Goal: Task Accomplishment & Management: Manage account settings

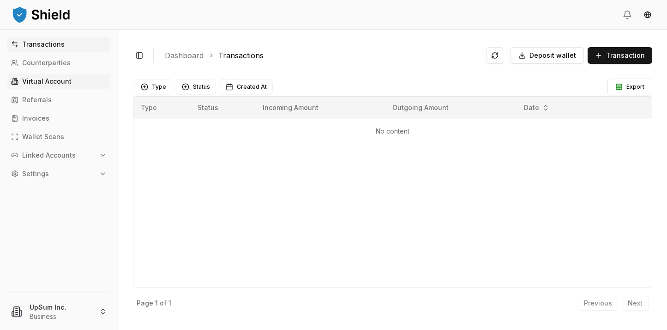
click at [78, 80] on link "Virtual Account" at bounding box center [58, 81] width 103 height 15
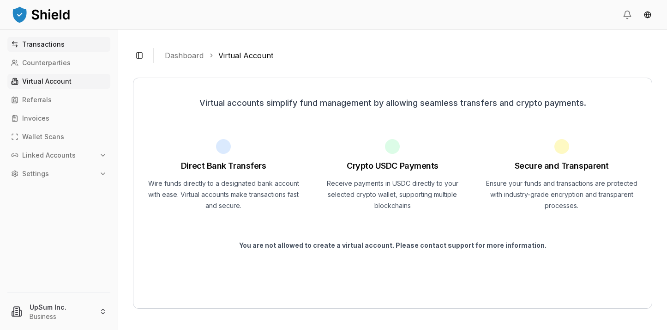
click at [63, 46] on link "Transactions" at bounding box center [58, 44] width 103 height 15
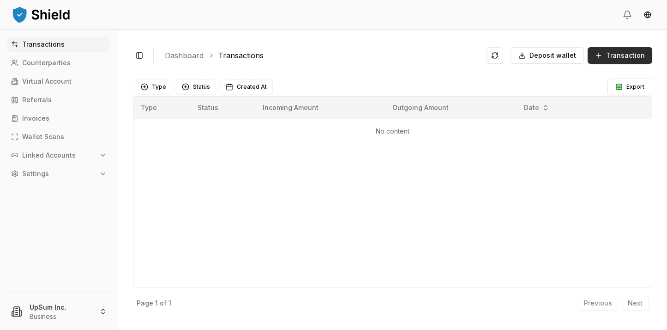
click at [607, 60] on button "Transaction" at bounding box center [620, 55] width 65 height 17
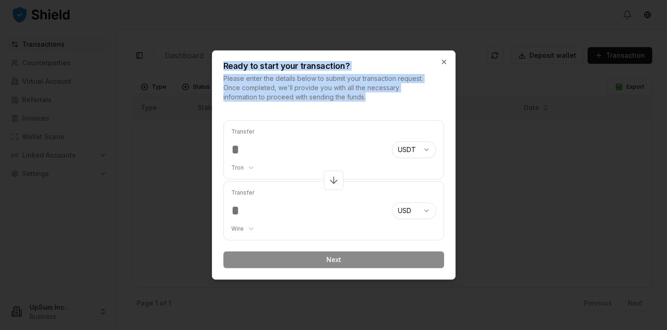
drag, startPoint x: 379, startPoint y: 93, endPoint x: 218, endPoint y: 65, distance: 162.6
click at [218, 65] on div "Ready to start your transaction? Please enter the details below to submit your …" at bounding box center [334, 164] width 244 height 229
copy div "Ready to start your transaction? Please enter the details below to submit your …"
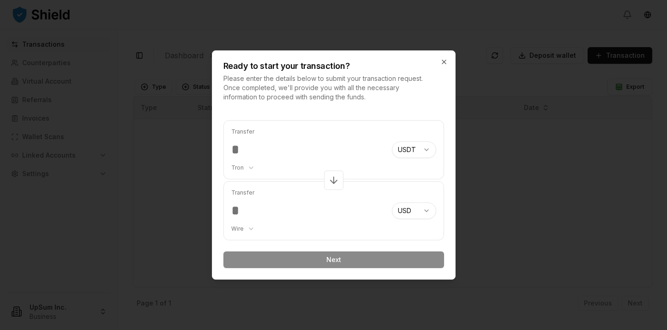
click at [289, 147] on input "number" at bounding box center [307, 149] width 153 height 17
click at [337, 181] on icon at bounding box center [333, 180] width 11 height 11
click at [335, 180] on icon at bounding box center [333, 180] width 11 height 11
click at [331, 203] on input "number" at bounding box center [307, 210] width 153 height 17
drag, startPoint x: 305, startPoint y: 210, endPoint x: 300, endPoint y: 210, distance: 5.6
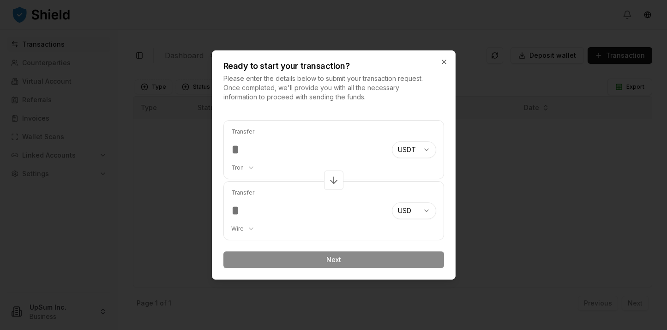
click at [305, 210] on input "number" at bounding box center [307, 210] width 153 height 17
click at [274, 153] on input "number" at bounding box center [307, 149] width 153 height 17
click at [253, 228] on body "Transactions Counterparties Virtual Account Referrals Invoices Wallet Scans Lin…" at bounding box center [333, 165] width 667 height 330
click at [295, 211] on body "Transactions Counterparties Virtual Account Referrals Invoices Wallet Scans Lin…" at bounding box center [333, 165] width 667 height 330
click at [281, 216] on input "number" at bounding box center [307, 210] width 153 height 17
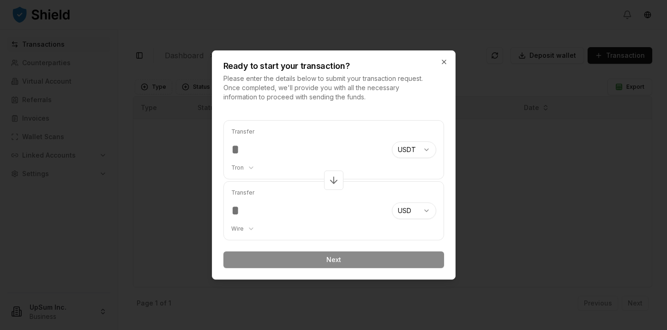
click at [288, 148] on input "number" at bounding box center [307, 149] width 153 height 17
type input "*****"
click at [349, 115] on div "Transfer ***** Tron ******** ******** **** ******* USDT *** *** **** *** *** **…" at bounding box center [333, 194] width 243 height 170
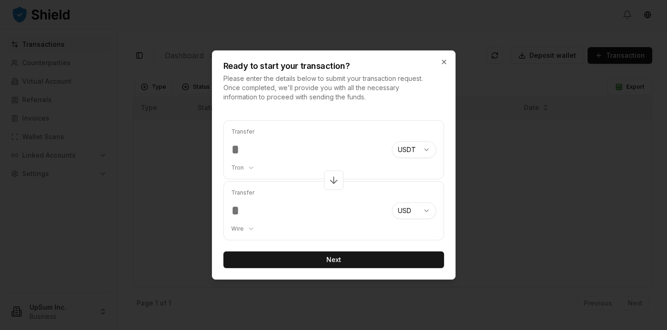
type input "****"
click at [252, 230] on body "Transactions Counterparties Virtual Account Referrals Invoices Wallet Scans Lin…" at bounding box center [333, 165] width 667 height 330
click at [325, 241] on body "Transactions Counterparties Virtual Account Referrals Invoices Wallet Scans Lin…" at bounding box center [333, 165] width 667 height 330
click at [259, 194] on icon "button" at bounding box center [259, 193] width 6 height 6
click at [223, 181] on div "Transfer ***** Tron ******** ******** **** ******* USDT *** *** **** *** *** **…" at bounding box center [333, 180] width 221 height 120
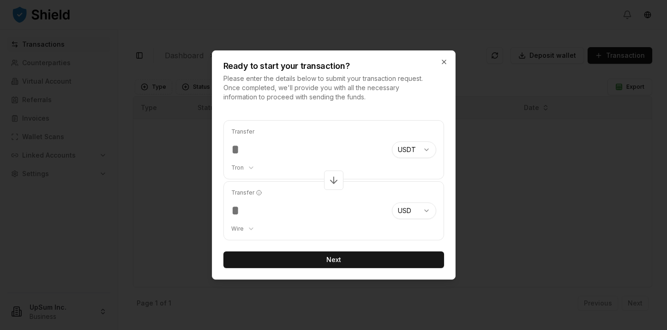
click at [258, 192] on icon "button" at bounding box center [259, 193] width 6 height 6
click at [260, 185] on div "Transfer **** Wire *** ****" at bounding box center [307, 210] width 153 height 58
drag, startPoint x: 273, startPoint y: 148, endPoint x: 281, endPoint y: 149, distance: 8.0
click at [220, 147] on div "Transfer ***** Tron ******** ******** **** ******* USDT *** *** **** *** *** **…" at bounding box center [333, 194] width 243 height 170
click at [287, 149] on input "*****" at bounding box center [307, 149] width 153 height 17
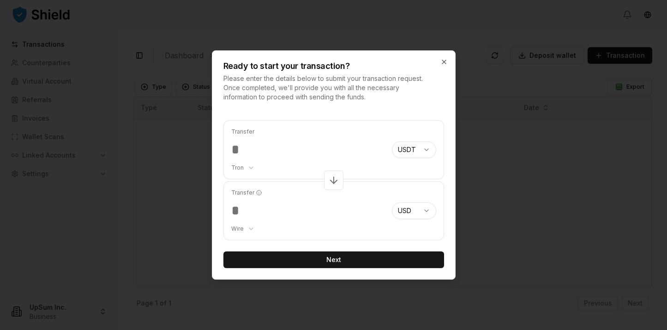
click at [229, 154] on div "Transfer ***** Tron ******** ******** **** ******* USDT *** *** **** *** *** **…" at bounding box center [333, 149] width 221 height 59
click at [330, 258] on button "Next" at bounding box center [333, 259] width 221 height 17
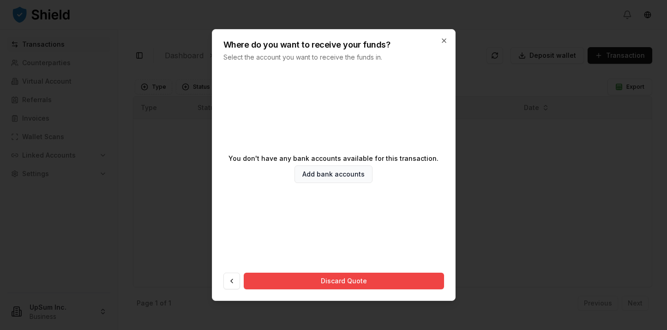
click at [287, 159] on p "You don't have any bank accounts available for this transaction." at bounding box center [334, 158] width 210 height 6
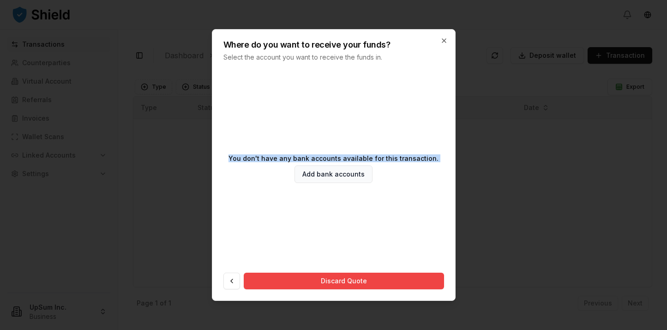
click at [287, 159] on p "You don't have any bank accounts available for this transaction." at bounding box center [334, 158] width 210 height 6
copy p "You don't have any bank accounts available for this transaction."
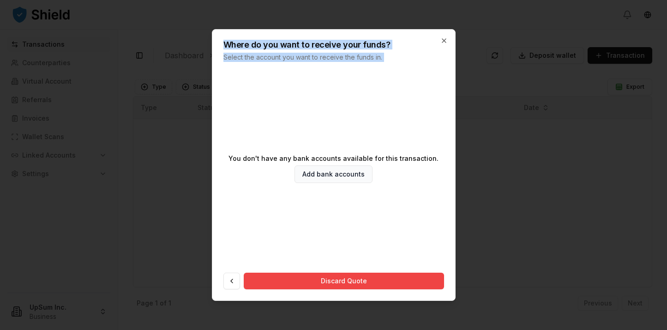
drag, startPoint x: 224, startPoint y: 44, endPoint x: 420, endPoint y: 68, distance: 197.2
click at [420, 68] on div "Where do you want to receive your funds? Select the account you want to receive…" at bounding box center [334, 164] width 244 height 271
copy div "Where do you want to receive your funds? Select the account you want to receive…"
click at [382, 106] on div "You don't have any bank accounts available for this transaction. Add bank accou…" at bounding box center [333, 168] width 221 height 177
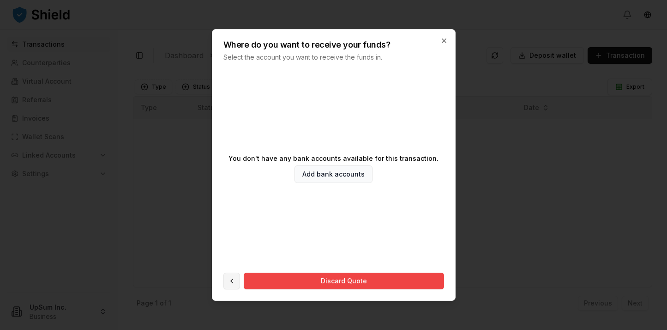
click at [230, 281] on button at bounding box center [231, 280] width 17 height 17
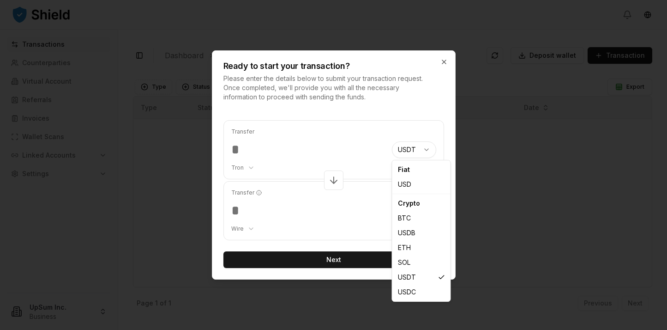
click at [410, 147] on body "Transactions Counterparties Virtual Account Referrals Invoices Wallet Scans Lin…" at bounding box center [333, 165] width 667 height 330
select select "***"
select select "****"
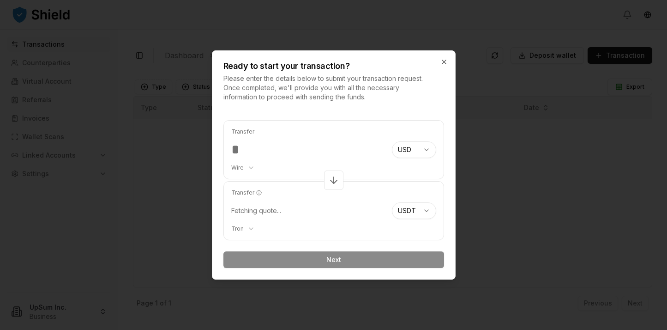
click at [330, 215] on div "Transfer Fetching quote... Tron ******** ******** **** *******" at bounding box center [307, 210] width 153 height 58
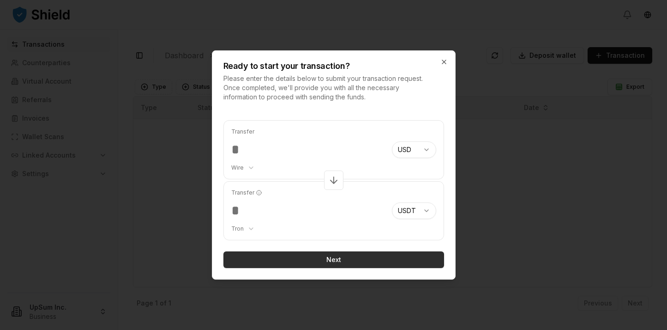
click at [332, 257] on button "Next" at bounding box center [333, 259] width 221 height 17
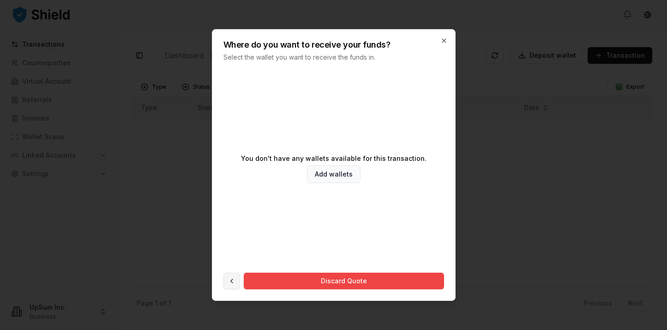
click at [237, 278] on button at bounding box center [231, 280] width 17 height 17
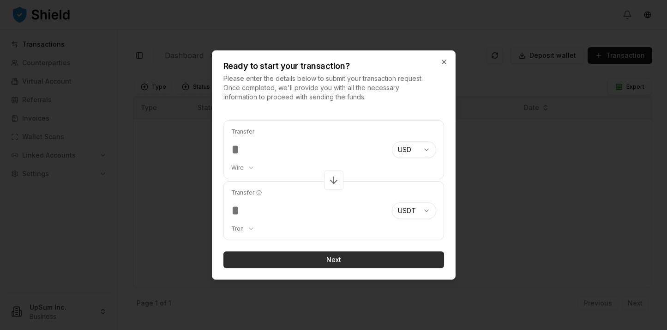
click at [325, 267] on button "Next" at bounding box center [333, 259] width 221 height 17
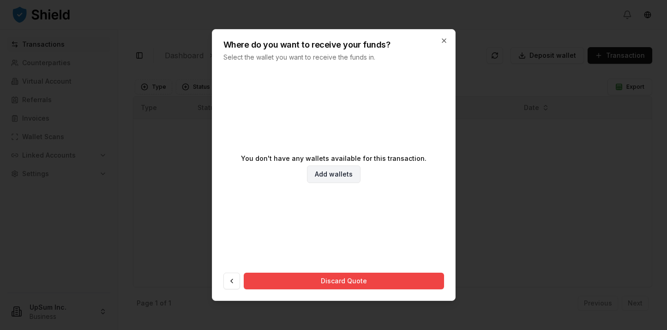
click at [333, 175] on link "Add wallets" at bounding box center [334, 174] width 54 height 18
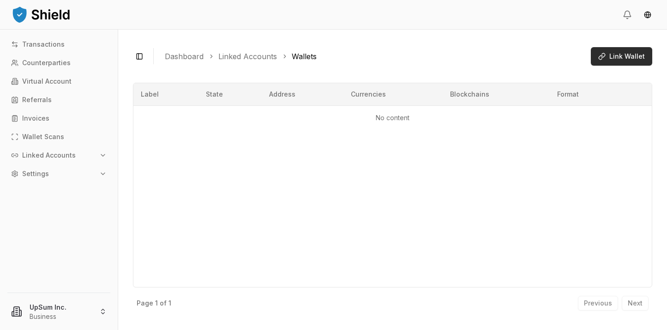
click at [625, 56] on span "Link Wallet" at bounding box center [627, 56] width 36 height 9
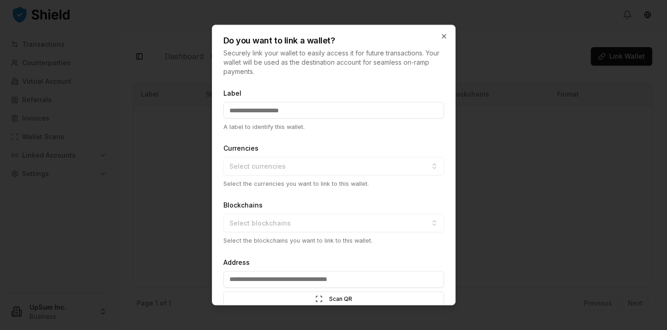
click at [320, 115] on input "Label" at bounding box center [333, 110] width 221 height 17
type input "**"
click at [313, 168] on button "Select currencies" at bounding box center [333, 166] width 221 height 18
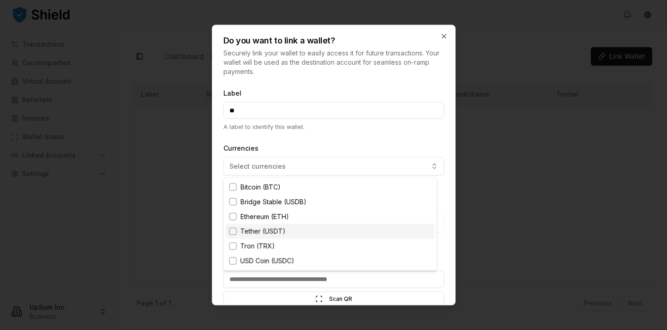
click at [289, 233] on div "Tether (USDT)" at bounding box center [330, 231] width 209 height 15
click at [321, 151] on div at bounding box center [333, 165] width 667 height 330
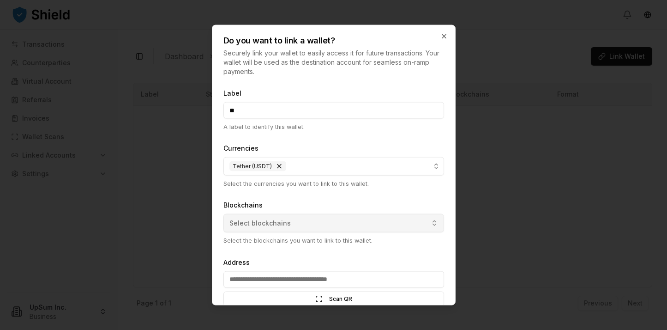
click at [283, 222] on span "Select blockchains" at bounding box center [259, 222] width 61 height 9
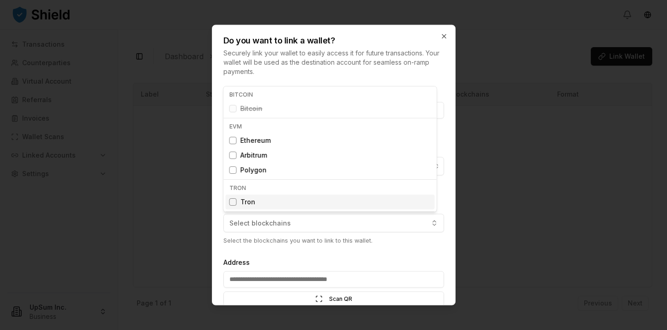
click at [259, 204] on div "Tron" at bounding box center [330, 201] width 209 height 15
click at [268, 277] on div at bounding box center [333, 165] width 667 height 330
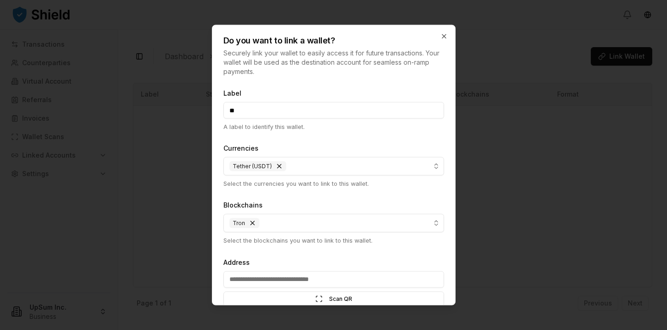
click at [282, 281] on input "Address" at bounding box center [333, 279] width 221 height 17
paste input "**********"
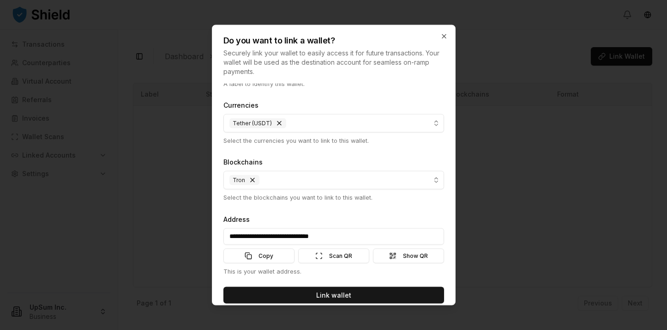
scroll to position [53, 0]
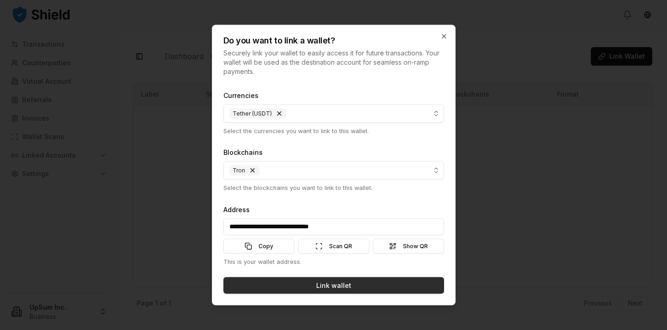
type input "**********"
click at [315, 288] on button "Link wallet" at bounding box center [333, 285] width 221 height 17
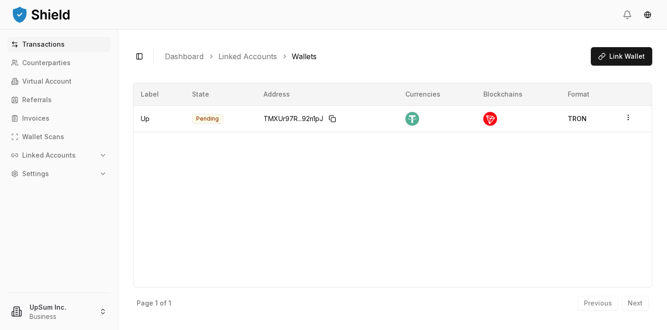
click at [62, 47] on link "Transactions" at bounding box center [58, 44] width 103 height 15
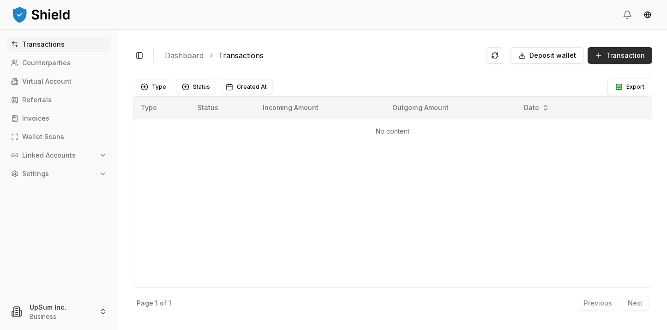
click at [605, 58] on button "Transaction" at bounding box center [620, 55] width 65 height 17
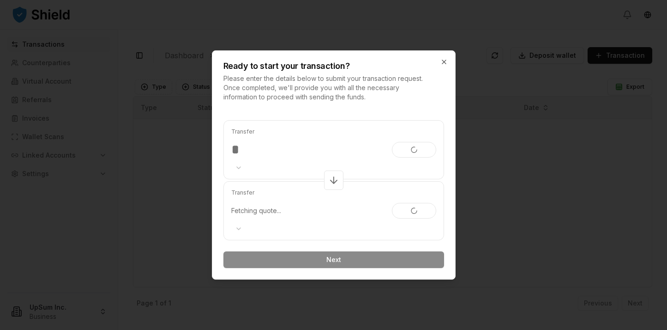
type input "*****"
click at [407, 115] on div "Transfer ***** Transfer Fetching quote... Next" at bounding box center [333, 194] width 243 height 170
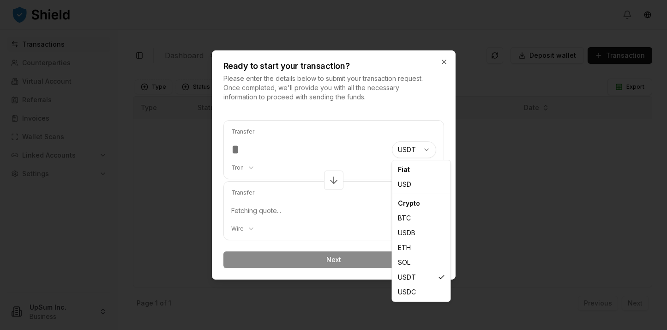
click at [417, 146] on body "Transactions Counterparties Virtual Account Referrals Invoices Wallet Scans Lin…" at bounding box center [333, 165] width 667 height 330
select select "***"
select select "****"
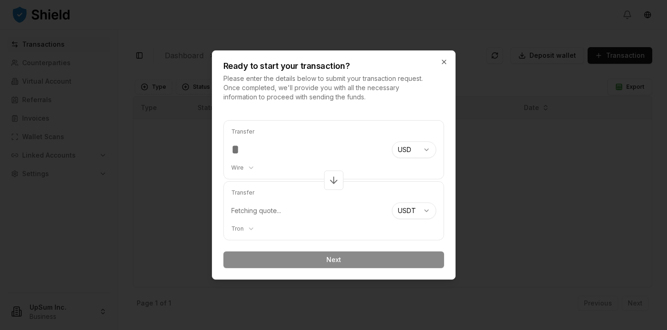
click at [400, 118] on div "Transfer ***** Wire ******** **** USD *** *** **** *** *** **** **** Transfer F…" at bounding box center [333, 194] width 243 height 170
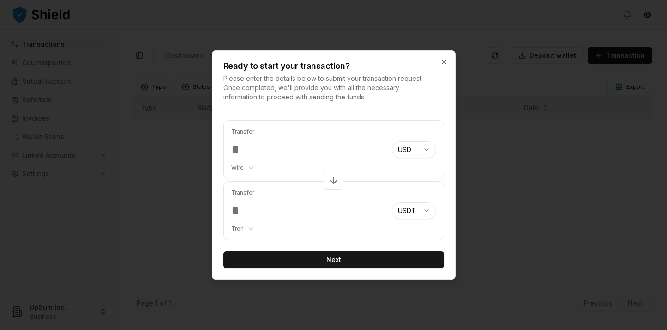
click at [290, 147] on input "*****" at bounding box center [307, 149] width 153 height 17
click at [325, 102] on div "Ready to start your transaction? Please enter the details below to submit your …" at bounding box center [334, 164] width 244 height 229
type input "****"
click at [335, 260] on button "Next" at bounding box center [333, 259] width 221 height 17
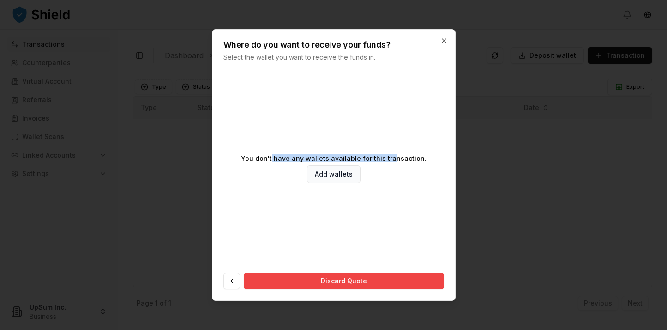
drag, startPoint x: 276, startPoint y: 156, endPoint x: 393, endPoint y: 157, distance: 117.3
click at [393, 157] on p "You don't have any wallets available for this transaction." at bounding box center [334, 158] width 186 height 6
click at [229, 277] on button at bounding box center [231, 280] width 17 height 17
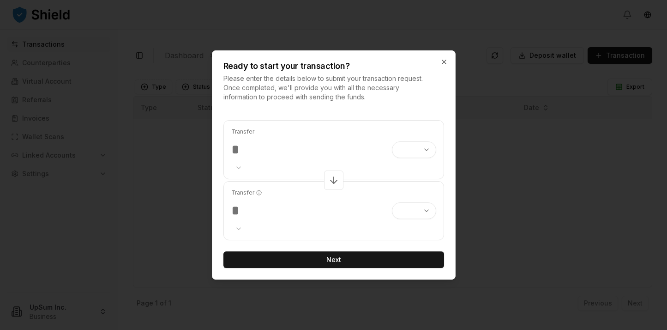
click at [420, 152] on body "Transactions Counterparties Virtual Account Referrals Invoices Wallet Scans Lin…" at bounding box center [333, 165] width 667 height 330
click at [420, 133] on body "Transactions Counterparties Virtual Account Referrals Invoices Wallet Scans Lin…" at bounding box center [333, 165] width 667 height 330
click at [415, 206] on body "Transactions Counterparties Virtual Account Referrals Invoices Wallet Scans Lin…" at bounding box center [333, 165] width 667 height 330
click at [418, 178] on body "Transactions Counterparties Virtual Account Referrals Invoices Wallet Scans Lin…" at bounding box center [333, 165] width 667 height 330
click at [447, 65] on icon "button" at bounding box center [443, 61] width 7 height 7
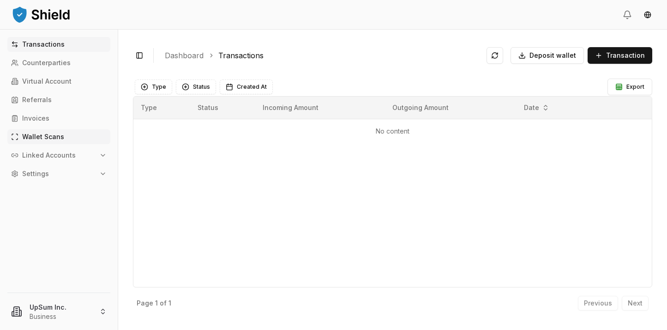
click at [71, 137] on link "Wallet Scans" at bounding box center [58, 136] width 103 height 15
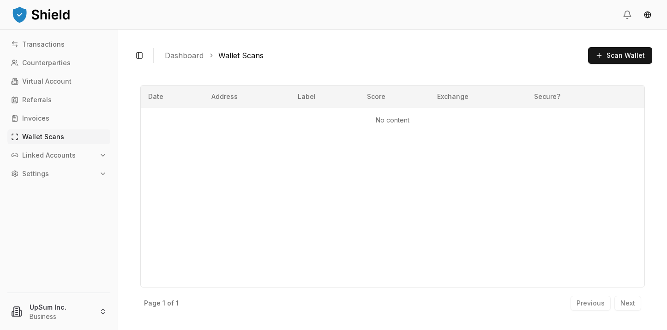
click at [102, 151] on button "Linked Accounts" at bounding box center [58, 155] width 103 height 15
click at [68, 170] on link "Wallets" at bounding box center [59, 170] width 80 height 15
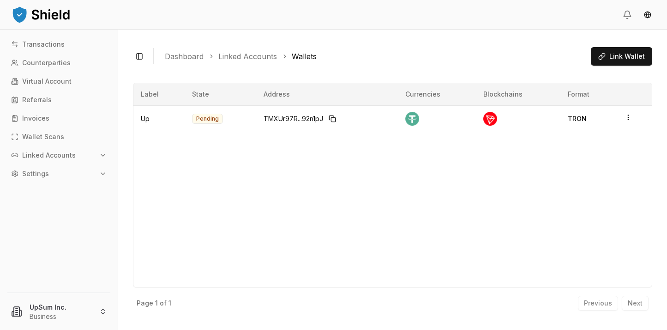
drag, startPoint x: 361, startPoint y: 178, endPoint x: 270, endPoint y: 140, distance: 98.5
click at [360, 178] on div "Label State Address Currencies Blockchains Format Up Pending TMXUr97R...92n1pJ …" at bounding box center [392, 185] width 519 height 205
click at [628, 119] on icon "button" at bounding box center [628, 117] width 7 height 7
click at [589, 84] on div "View Details" at bounding box center [590, 82] width 56 height 15
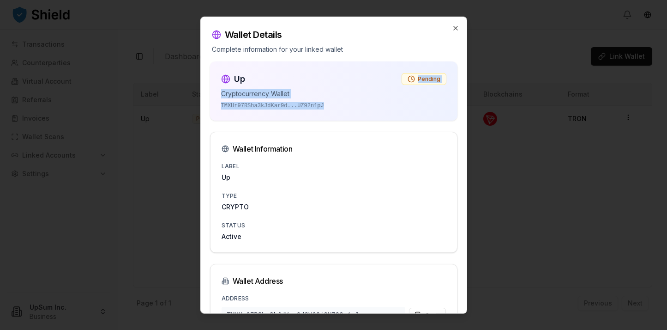
drag, startPoint x: 307, startPoint y: 106, endPoint x: 313, endPoint y: 81, distance: 25.1
click at [288, 78] on div "Up Pending Cryptocurrency Wallet TMXUr97RSha3kJdKar9d ... UZ92n1pJ" at bounding box center [333, 90] width 247 height 59
click at [343, 86] on div "Up Pending Cryptocurrency Wallet TMXUr97RSha3kJdKar9d ... UZ92n1pJ" at bounding box center [333, 90] width 225 height 37
click at [327, 49] on p "Complete information for your linked wallet" at bounding box center [334, 49] width 244 height 9
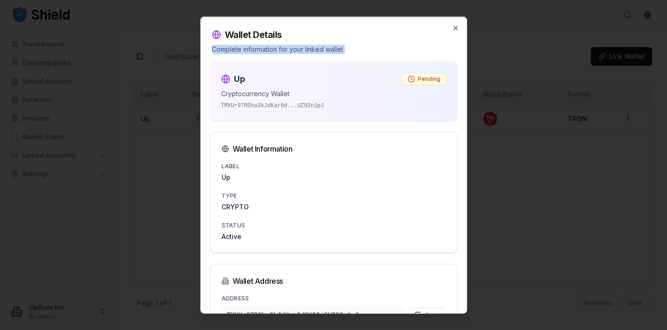
click at [327, 49] on p "Complete information for your linked wallet" at bounding box center [334, 49] width 244 height 9
copy div "Complete information for your linked wallet"
click at [375, 90] on p "Cryptocurrency Wallet" at bounding box center [333, 93] width 225 height 9
click at [422, 81] on div "Pending" at bounding box center [424, 79] width 45 height 12
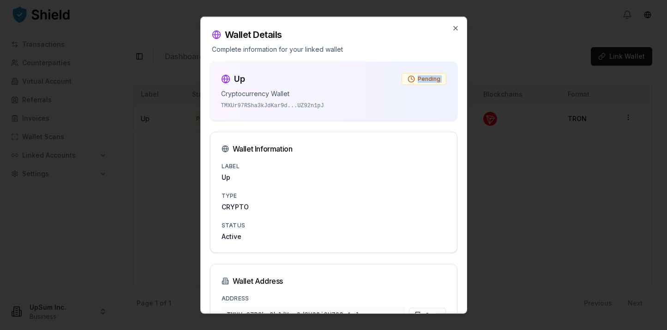
click at [422, 81] on div "Pending" at bounding box center [424, 79] width 45 height 12
drag, startPoint x: 283, startPoint y: 244, endPoint x: 249, endPoint y: 170, distance: 81.2
click at [249, 170] on div "Label Up Type CRYPTO Status Active" at bounding box center [334, 206] width 247 height 92
click at [249, 170] on div "Label Up" at bounding box center [334, 171] width 224 height 22
click at [450, 32] on div "Wallet Details Complete information for your linked wallet" at bounding box center [334, 35] width 266 height 37
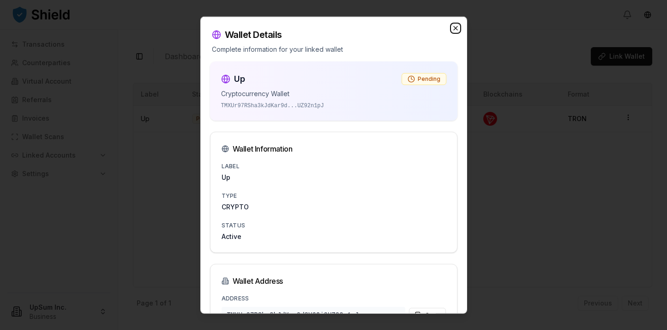
click at [452, 26] on icon "button" at bounding box center [455, 27] width 7 height 7
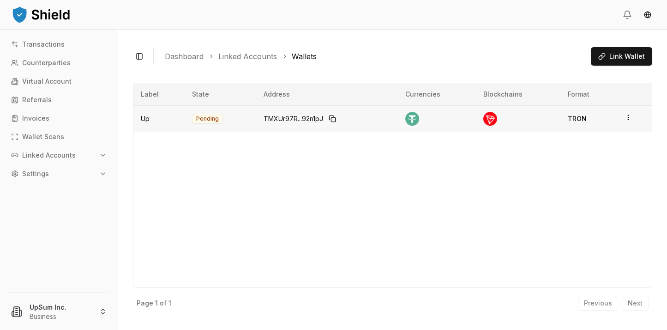
click at [621, 116] on td at bounding box center [634, 118] width 35 height 26
click at [630, 116] on html "Transactions Counterparties Virtual Account Referrals Invoices Wallet Scans Lin…" at bounding box center [333, 165] width 667 height 330
click at [386, 24] on header at bounding box center [333, 15] width 667 height 30
click at [625, 119] on html "Transactions Counterparties Virtual Account Referrals Invoices Wallet Scans Lin…" at bounding box center [333, 165] width 667 height 330
click at [582, 63] on p "Actions" at bounding box center [590, 65] width 48 height 13
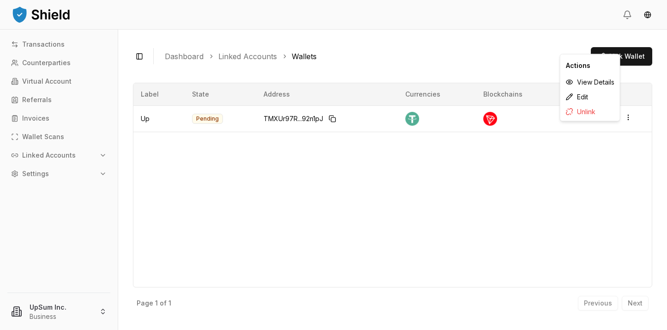
click at [527, 60] on ol "Dashboard Linked Accounts Wallets" at bounding box center [374, 56] width 419 height 11
click at [84, 158] on button "Linked Accounts" at bounding box center [58, 155] width 103 height 15
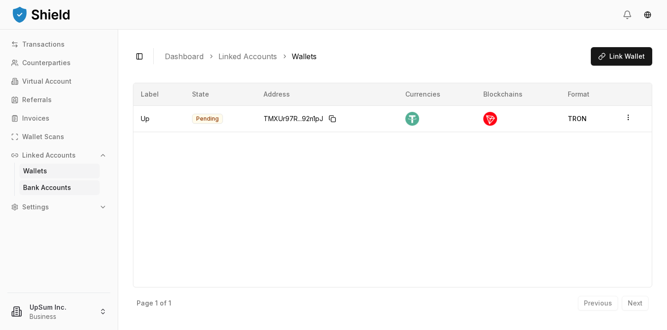
click at [76, 192] on link "Bank Accounts" at bounding box center [59, 187] width 80 height 15
click at [68, 214] on button "Settings" at bounding box center [58, 206] width 103 height 15
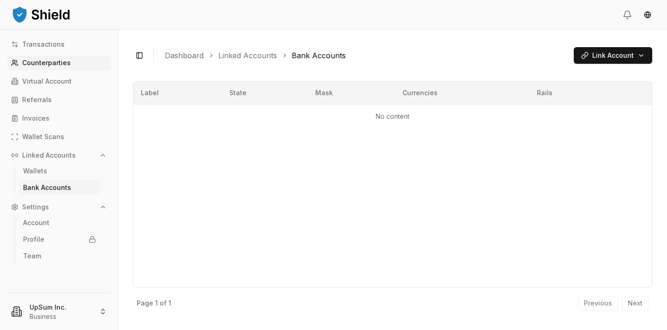
click at [48, 62] on p "Counterparties" at bounding box center [46, 63] width 48 height 6
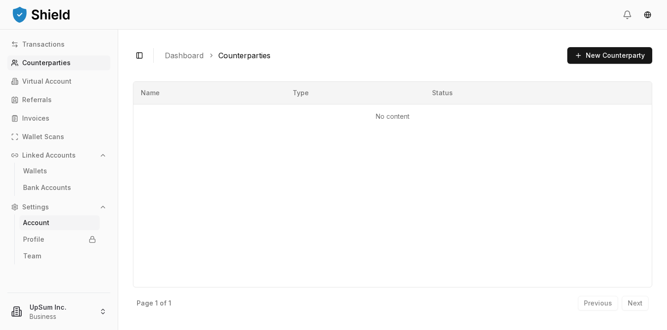
click at [55, 228] on link "Account" at bounding box center [59, 222] width 80 height 15
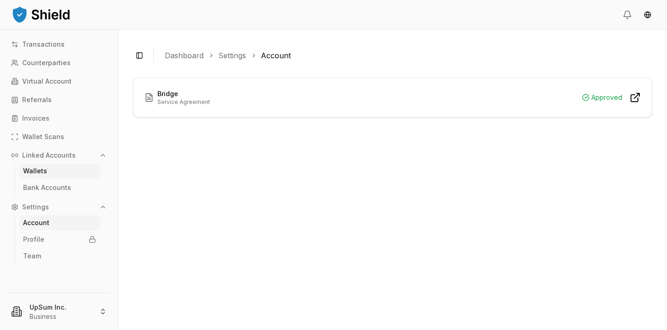
click at [63, 166] on link "Wallets" at bounding box center [59, 170] width 80 height 15
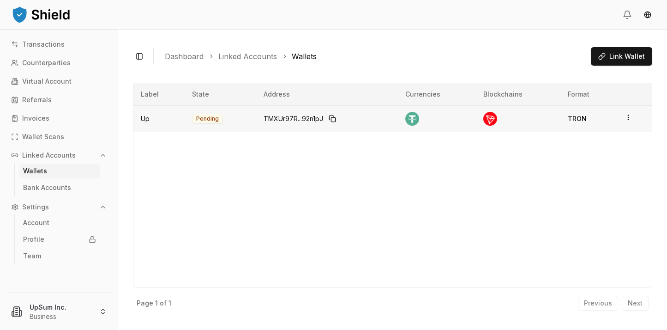
click at [204, 118] on td "Pending" at bounding box center [221, 118] width 72 height 26
drag, startPoint x: 471, startPoint y: 66, endPoint x: 278, endPoint y: 67, distance: 193.5
click at [278, 67] on div "Toggle Sidebar Dashboard Linked Accounts Wallets Link Wallet" at bounding box center [392, 56] width 519 height 24
drag, startPoint x: 278, startPoint y: 67, endPoint x: 260, endPoint y: 70, distance: 18.2
click at [278, 67] on div "Toggle Sidebar Dashboard Linked Accounts Wallets Link Wallet" at bounding box center [392, 56] width 519 height 24
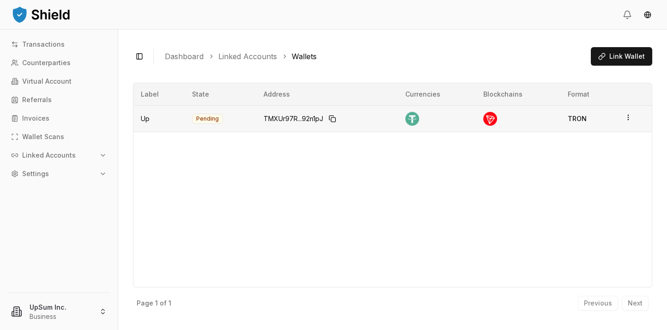
click at [257, 119] on td "TMXUr97R...92n1pJ" at bounding box center [327, 118] width 142 height 26
click at [541, 114] on div at bounding box center [518, 119] width 70 height 14
click at [629, 118] on html "Transactions Counterparties Virtual Account Referrals Invoices Wallet Scans Lin…" at bounding box center [333, 165] width 667 height 330
click at [587, 96] on div "Edit" at bounding box center [590, 97] width 56 height 15
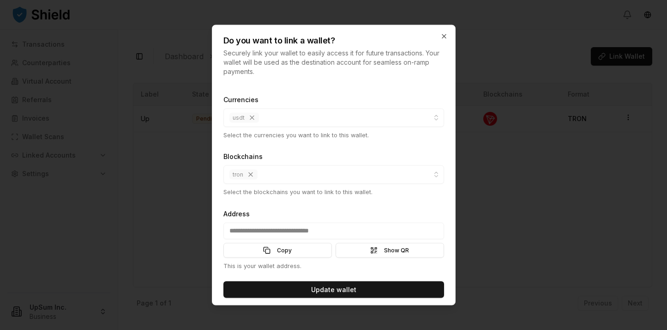
scroll to position [53, 0]
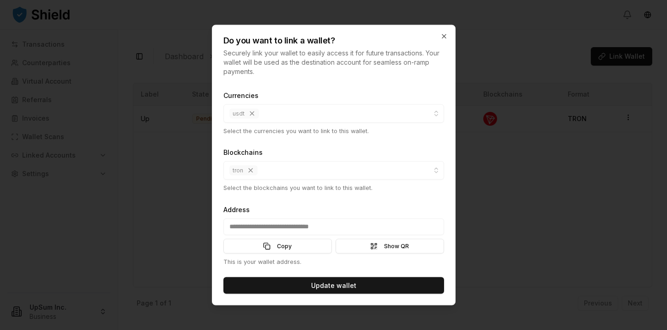
click at [446, 31] on div "Do you want to link a wallet? Securely link your wallet to easily access it for…" at bounding box center [333, 50] width 243 height 51
click at [444, 39] on icon "button" at bounding box center [443, 36] width 7 height 7
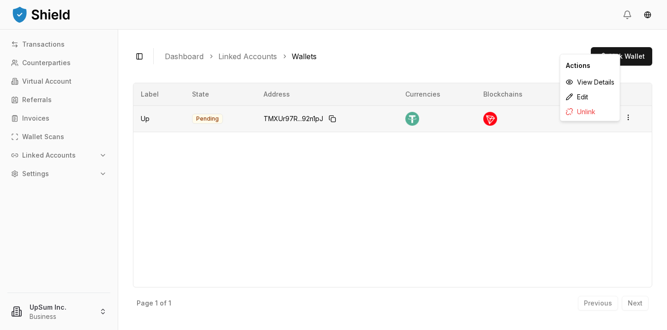
click at [625, 118] on html "Transactions Counterparties Virtual Account Referrals Invoices Wallet Scans Lin…" at bounding box center [333, 165] width 667 height 330
click at [589, 82] on div "View Details" at bounding box center [590, 82] width 56 height 15
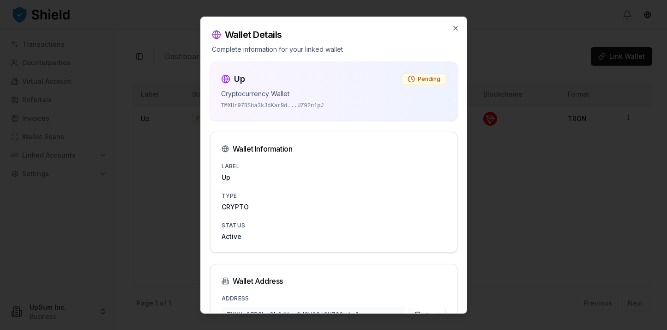
click at [423, 82] on div "Pending" at bounding box center [424, 79] width 45 height 12
click at [386, 80] on div "Up Pending" at bounding box center [333, 78] width 225 height 13
drag, startPoint x: 360, startPoint y: 112, endPoint x: 268, endPoint y: 70, distance: 101.6
click at [268, 70] on div "Up Pending Cryptocurrency Wallet TMXUr97RSha3kJdKar9d ... UZ92n1pJ" at bounding box center [333, 90] width 247 height 59
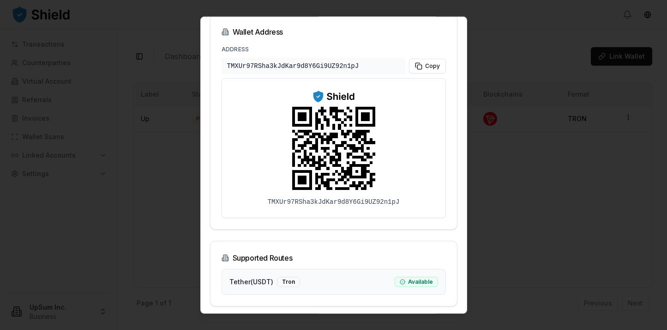
scroll to position [249, 0]
click at [490, 209] on div at bounding box center [333, 165] width 667 height 330
click at [549, 165] on div at bounding box center [333, 165] width 667 height 330
click at [469, 289] on div at bounding box center [333, 165] width 667 height 330
click at [167, 193] on div at bounding box center [333, 165] width 667 height 330
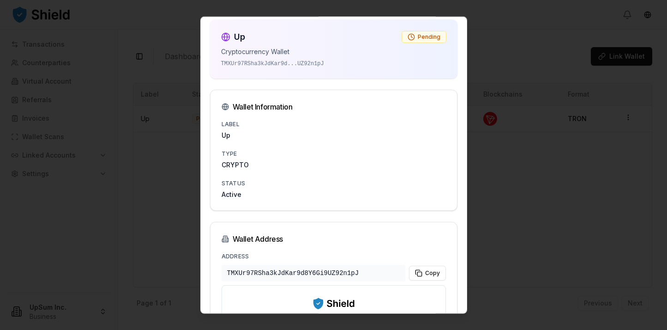
scroll to position [0, 0]
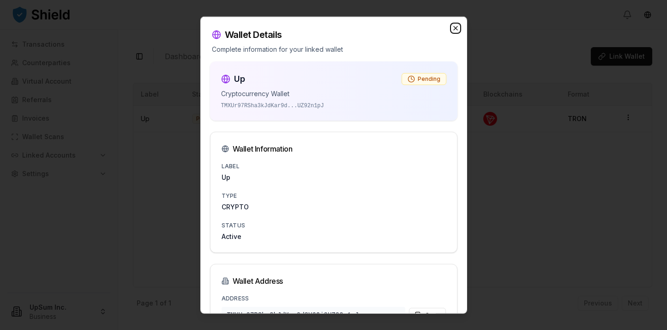
click at [452, 30] on icon "button" at bounding box center [455, 27] width 7 height 7
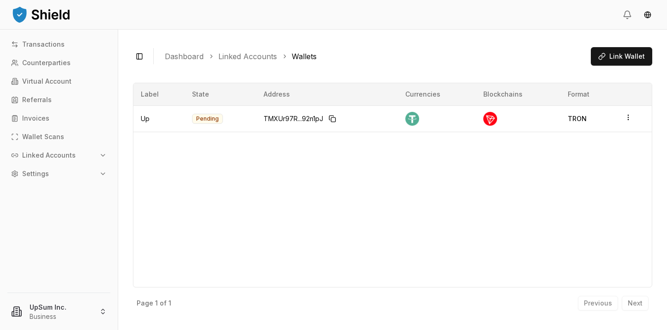
drag, startPoint x: 492, startPoint y: 48, endPoint x: 541, endPoint y: 69, distance: 53.2
click at [493, 48] on div "Toggle Sidebar Dashboard Linked Accounts Wallets Link Wallet" at bounding box center [392, 56] width 519 height 24
click at [74, 45] on link "Transactions" at bounding box center [58, 44] width 103 height 15
drag, startPoint x: 381, startPoint y: 187, endPoint x: 389, endPoint y: 169, distance: 19.6
click at [382, 187] on div "Label State Address Currencies Blockchains Format Up Pending TMXUr97R...92n1pJ …" at bounding box center [392, 185] width 519 height 205
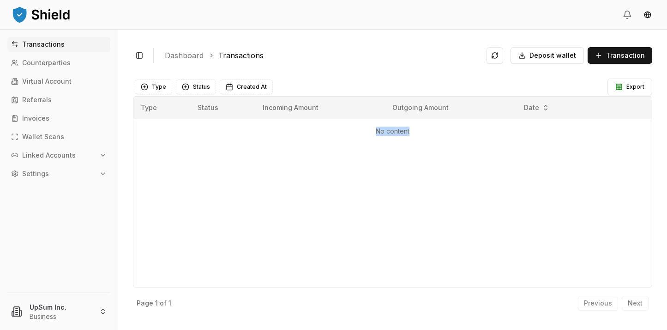
drag, startPoint x: 433, startPoint y: 127, endPoint x: 354, endPoint y: 120, distance: 79.8
click at [354, 120] on td "No content" at bounding box center [392, 131] width 518 height 24
drag, startPoint x: 327, startPoint y: 98, endPoint x: 411, endPoint y: 102, distance: 83.6
click at [411, 102] on tr "Type Status Incoming Amount Outgoing Amount Date" at bounding box center [392, 107] width 518 height 22
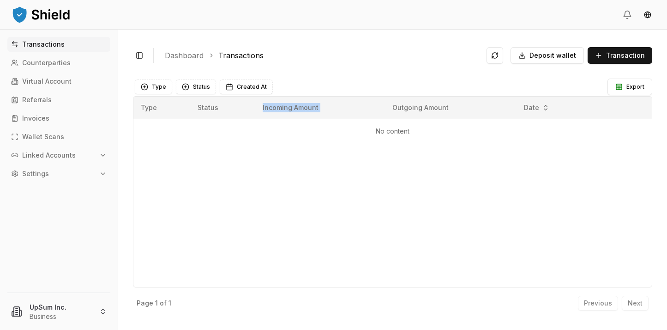
click at [411, 102] on th "Outgoing Amount" at bounding box center [450, 107] width 131 height 22
click at [559, 58] on span "Deposit wallet" at bounding box center [553, 55] width 47 height 9
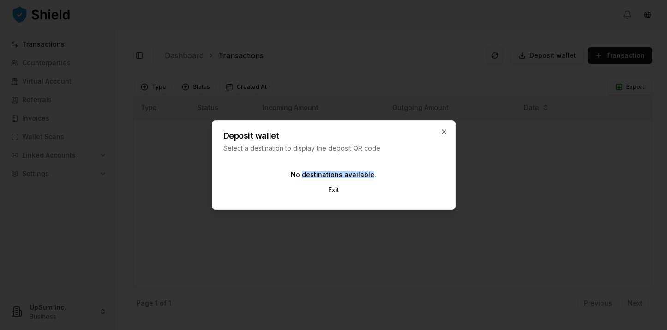
drag, startPoint x: 322, startPoint y: 172, endPoint x: 370, endPoint y: 172, distance: 48.5
click at [370, 172] on p "No destinations available." at bounding box center [333, 174] width 85 height 6
click at [445, 129] on icon "button" at bounding box center [443, 131] width 7 height 7
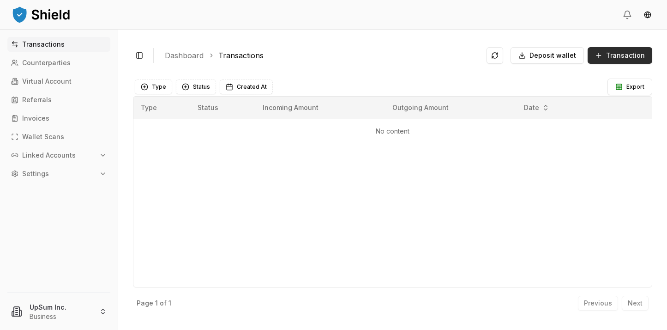
click at [620, 58] on span "Transaction" at bounding box center [625, 55] width 39 height 9
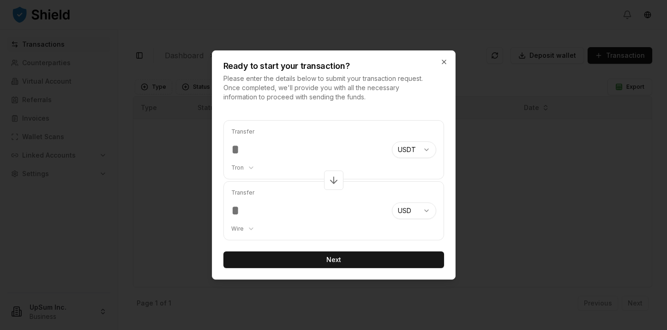
type input "*****"
click at [412, 149] on body "Transactions Counterparties Virtual Account Referrals Invoices Wallet Scans Lin…" at bounding box center [333, 165] width 667 height 330
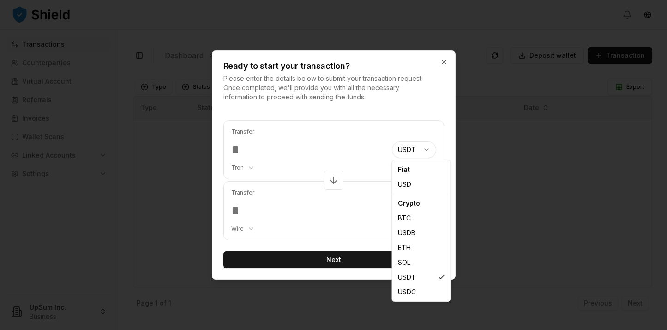
select select "***"
select select "****"
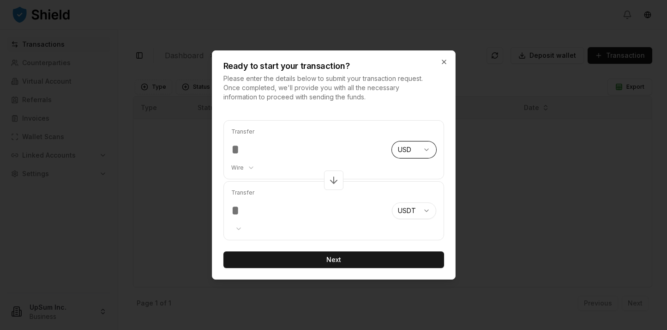
select select "****"
click at [278, 209] on input "number" at bounding box center [307, 210] width 153 height 17
click at [208, 206] on div at bounding box center [333, 165] width 667 height 330
type input "****"
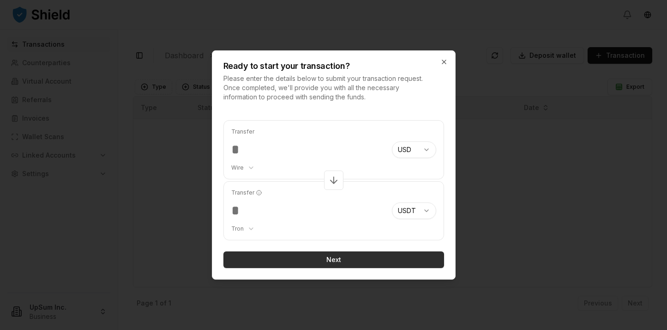
click at [370, 260] on button "Next" at bounding box center [333, 259] width 221 height 17
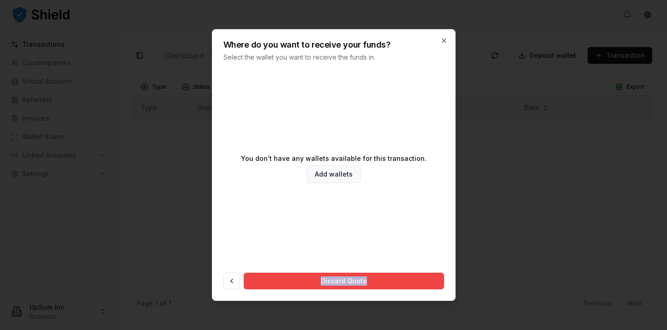
drag, startPoint x: 333, startPoint y: 259, endPoint x: 361, endPoint y: 295, distance: 46.1
click at [361, 295] on div "You don't have any wallets available for this transaction. Add wallets Discard …" at bounding box center [333, 184] width 243 height 231
copy div "Discard Quote"
click at [355, 163] on div "You don't have any wallets available for this transaction. Add wallets" at bounding box center [333, 168] width 221 height 177
drag, startPoint x: 290, startPoint y: 159, endPoint x: 349, endPoint y: 159, distance: 58.2
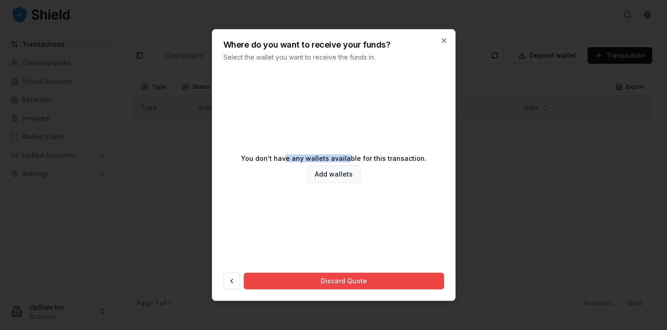
click at [349, 159] on p "You don't have any wallets available for this transaction." at bounding box center [334, 158] width 186 height 6
click at [334, 177] on link "Add wallets" at bounding box center [334, 174] width 54 height 18
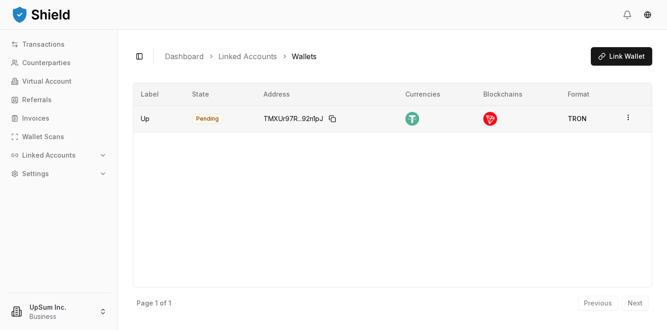
click at [328, 128] on td "TMXUr97R...92n1pJ" at bounding box center [327, 118] width 142 height 26
click at [624, 119] on html "Transactions Counterparties Virtual Account Referrals Invoices Wallet Scans Lin…" at bounding box center [333, 165] width 667 height 330
click at [568, 62] on p "Actions" at bounding box center [590, 65] width 48 height 13
click at [499, 73] on div "Toggle Sidebar Dashboard Linked Accounts Wallets Link Wallet Up Pending TMXUr97…" at bounding box center [392, 180] width 549 height 300
click at [613, 54] on span "Link Wallet" at bounding box center [627, 56] width 36 height 9
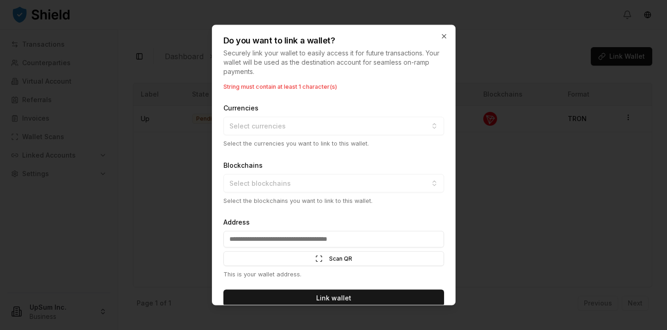
scroll to position [65, 0]
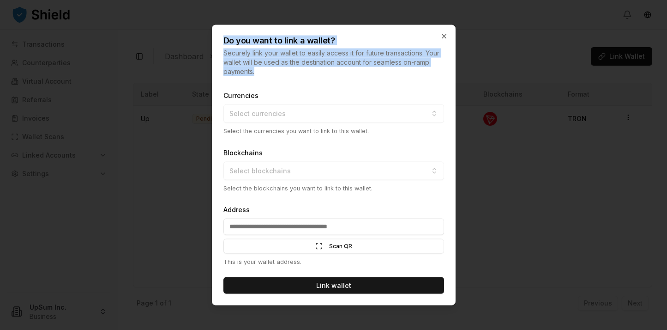
drag, startPoint x: 289, startPoint y: 76, endPoint x: 219, endPoint y: 30, distance: 84.0
click at [219, 30] on div "Do you want to link a wallet? Securely link your wallet to easily access it for…" at bounding box center [334, 165] width 244 height 280
copy div "Do you want to link a wallet? Securely link your wallet to easily access it for…"
click at [366, 110] on button "Select currencies" at bounding box center [333, 113] width 221 height 18
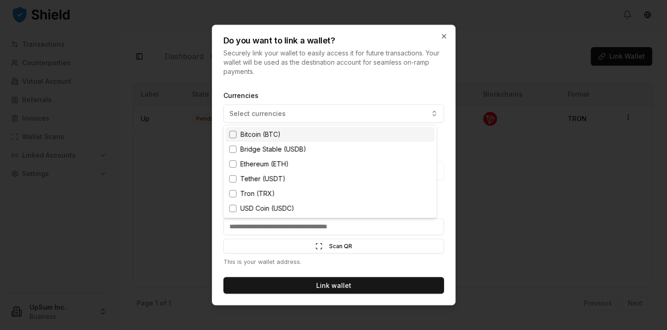
click at [357, 89] on div at bounding box center [333, 165] width 667 height 330
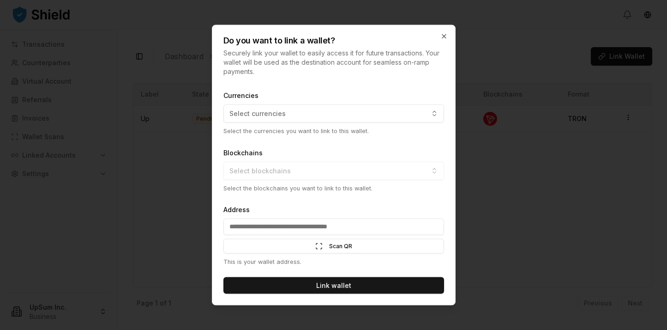
click at [332, 169] on div "Blockchains Select blockchains Select the blockchains you want to link to this …" at bounding box center [333, 169] width 221 height 46
click at [332, 173] on div "Blockchains Select blockchains Select the blockchains you want to link to this …" at bounding box center [333, 169] width 221 height 46
click at [446, 34] on icon "button" at bounding box center [443, 36] width 7 height 7
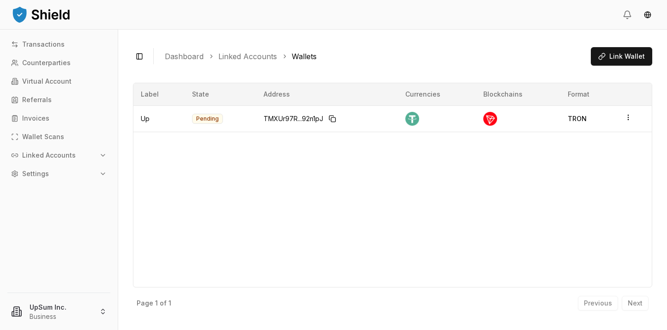
click at [585, 283] on div "Label State Address Currencies Blockchains Format Up Pending TMXUr97R...92n1pJ …" at bounding box center [392, 185] width 519 height 205
click at [306, 125] on div "TMXUr97R...92n1pJ" at bounding box center [327, 118] width 127 height 15
click at [641, 303] on div "Previous Next" at bounding box center [613, 302] width 71 height 15
click at [621, 302] on div "Previous Next" at bounding box center [613, 302] width 71 height 15
click at [621, 115] on td at bounding box center [634, 118] width 35 height 26
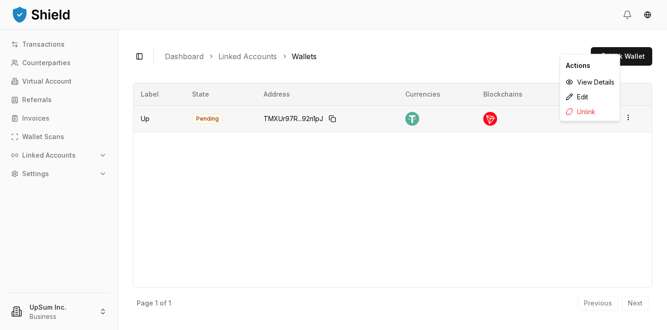
click at [626, 117] on html "Transactions Counterparties Virtual Account Referrals Invoices Wallet Scans Lin…" at bounding box center [333, 165] width 667 height 330
drag, startPoint x: 590, startPoint y: 96, endPoint x: 589, endPoint y: 81, distance: 14.8
click at [589, 81] on div "Actions View Details Edit Unlink" at bounding box center [590, 87] width 60 height 67
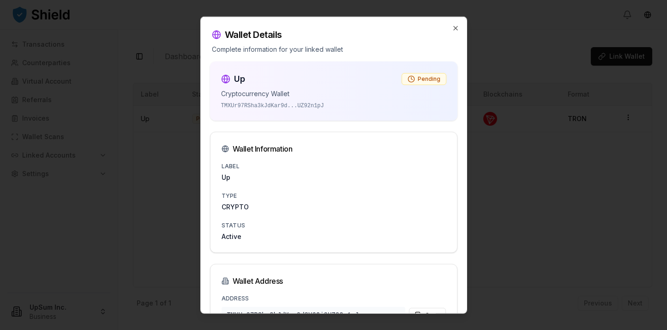
click at [412, 86] on div "Up Pending Cryptocurrency Wallet TMXUr97RSha3kJdKar9d ... UZ92n1pJ" at bounding box center [333, 90] width 225 height 37
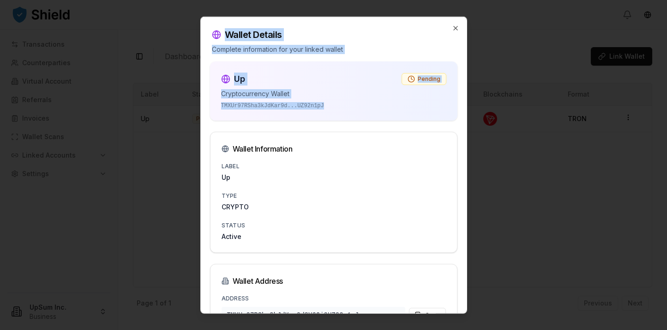
drag, startPoint x: 311, startPoint y: 99, endPoint x: 211, endPoint y: 38, distance: 117.3
click at [211, 38] on div "Wallet Details Complete information for your linked wallet Up Pending Cryptocur…" at bounding box center [333, 165] width 267 height 297
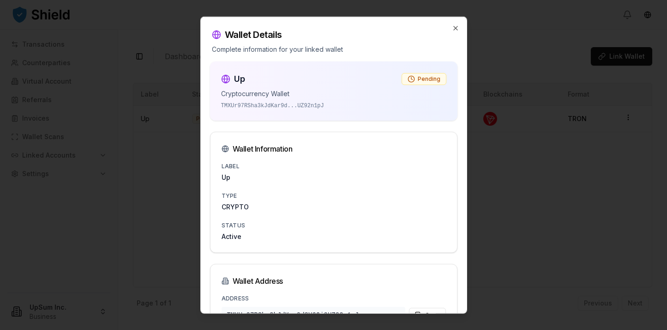
click at [211, 38] on div "Wallet Details Complete information for your linked wallet" at bounding box center [334, 35] width 266 height 37
drag, startPoint x: 211, startPoint y: 31, endPoint x: 360, endPoint y: 49, distance: 150.6
click at [360, 49] on div "Wallet Details Complete information for your linked wallet" at bounding box center [334, 35] width 266 height 37
copy div "Wallet Details Complete information for your linked wallet"
click at [356, 123] on div "Up Pending Cryptocurrency Wallet TMXUr97RSha3kJdKar9d ... UZ92n1pJ Wallet Infor…" at bounding box center [334, 311] width 262 height 501
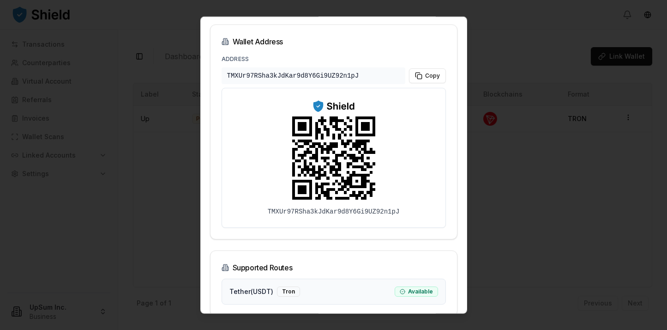
scroll to position [249, 0]
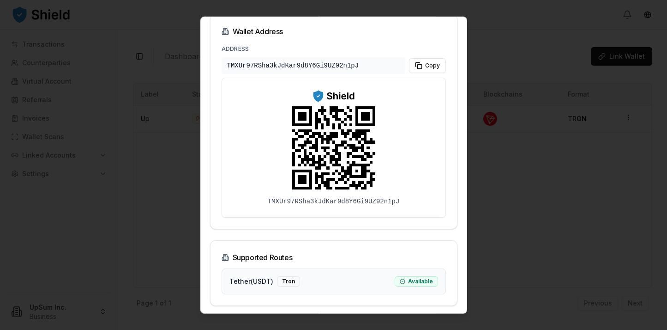
click at [268, 173] on div "TMXUr97RSha3kJdKar9d8Y6Gi9UZ92n1pJ" at bounding box center [334, 147] width 132 height 117
drag, startPoint x: 327, startPoint y: 275, endPoint x: 249, endPoint y: 259, distance: 79.6
click at [249, 259] on div "Supported Routes Tether ( USDT ) Tron Available" at bounding box center [333, 273] width 247 height 66
click at [249, 259] on div "Supported Routes" at bounding box center [334, 257] width 224 height 11
drag, startPoint x: 306, startPoint y: 262, endPoint x: 294, endPoint y: 257, distance: 13.0
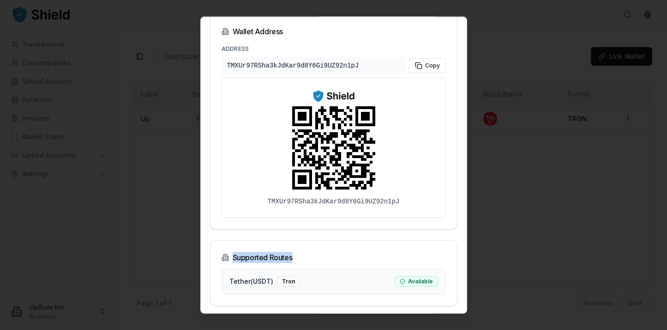
click at [241, 252] on div "Supported Routes" at bounding box center [334, 257] width 224 height 11
click at [295, 257] on div "Supported Routes" at bounding box center [334, 257] width 224 height 11
click at [276, 258] on div "Supported Routes" at bounding box center [334, 257] width 224 height 11
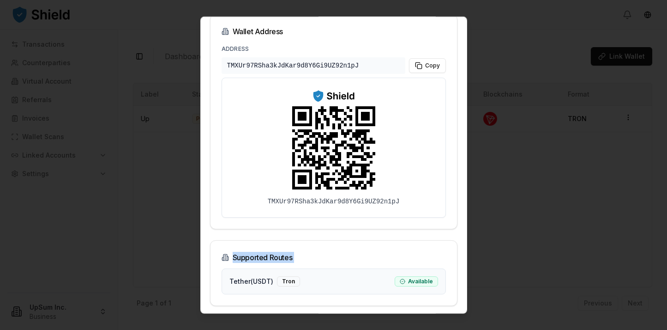
copy div "Supported Routes"
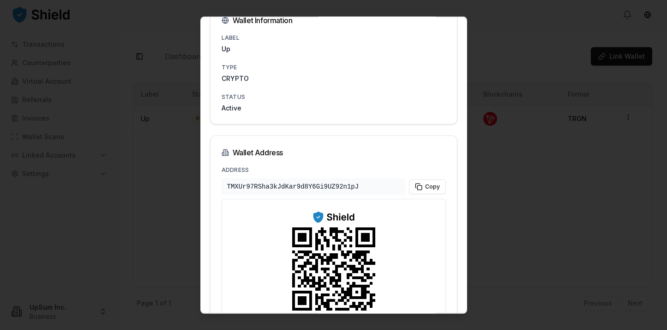
click at [392, 155] on div "Wallet Address" at bounding box center [334, 152] width 224 height 11
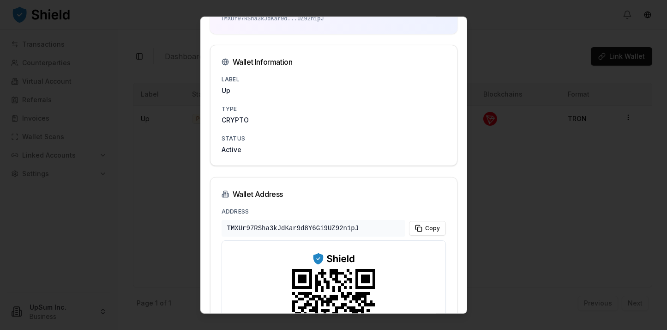
scroll to position [0, 0]
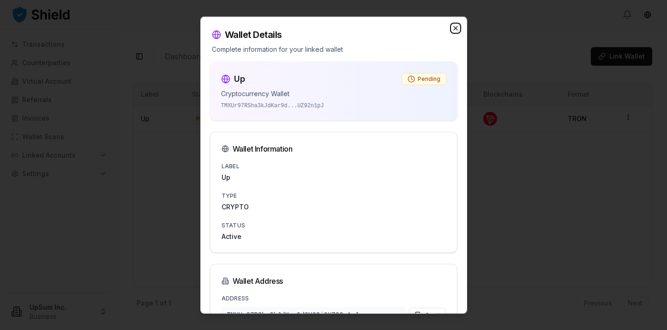
click at [452, 28] on icon "button" at bounding box center [455, 27] width 7 height 7
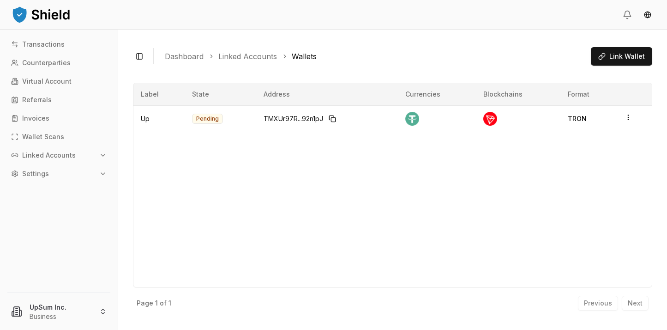
click at [74, 171] on button "Settings" at bounding box center [58, 173] width 103 height 15
click at [73, 148] on button "Linked Accounts" at bounding box center [58, 155] width 103 height 15
click at [62, 184] on p "Bank Accounts" at bounding box center [47, 187] width 48 height 6
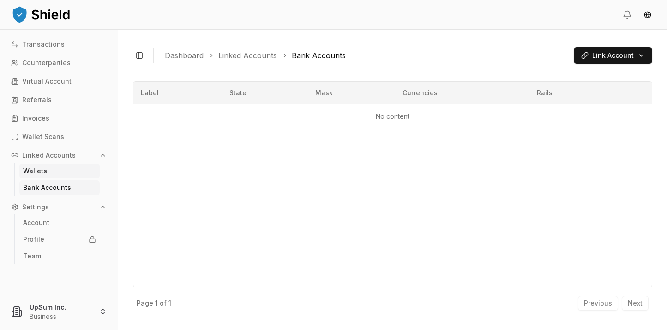
click at [62, 169] on link "Wallets" at bounding box center [59, 170] width 80 height 15
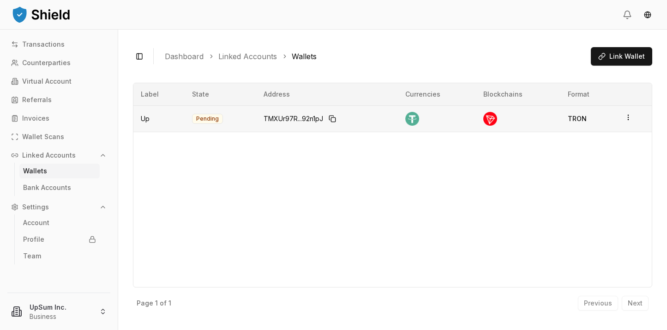
click at [636, 118] on td at bounding box center [634, 118] width 35 height 26
click at [628, 115] on circle "button" at bounding box center [628, 115] width 0 height 0
click at [560, 139] on div "Label State Address Currencies Blockchains Format Up Pending TMXUr97R...92n1pJ …" at bounding box center [392, 185] width 519 height 205
click at [44, 224] on p "Account" at bounding box center [36, 222] width 26 height 6
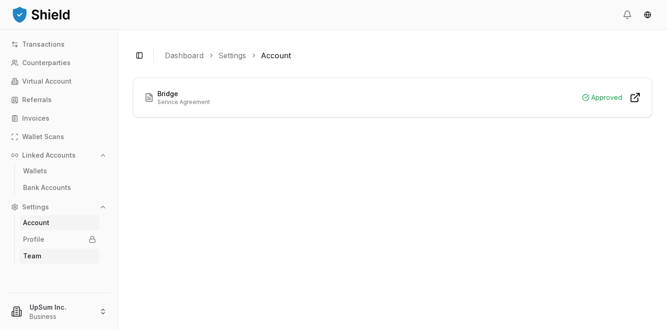
click at [44, 258] on link "Team" at bounding box center [59, 255] width 80 height 15
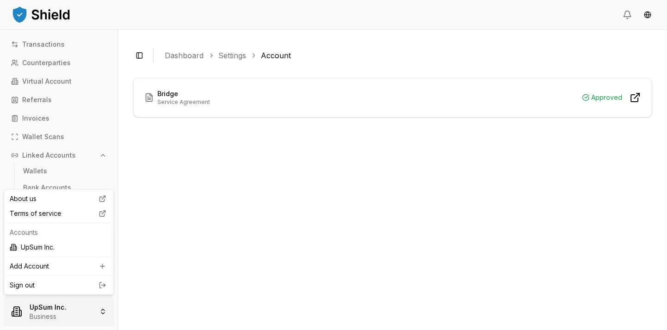
click at [59, 309] on html "Transactions Counterparties Virtual Account Referrals Invoices Wallet Scans Lin…" at bounding box center [333, 165] width 667 height 330
click at [186, 241] on html "Transactions Counterparties Virtual Account Referrals Invoices Wallet Scans Lin…" at bounding box center [333, 165] width 667 height 330
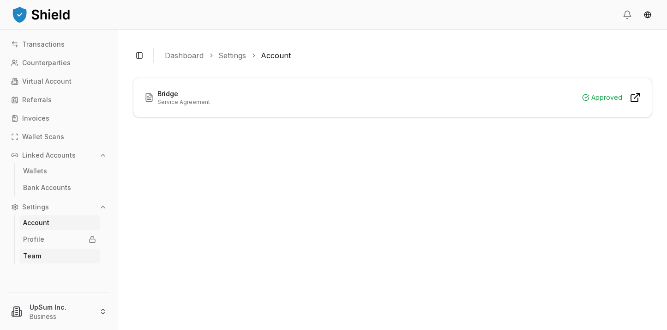
click at [42, 255] on link "Team" at bounding box center [59, 255] width 80 height 15
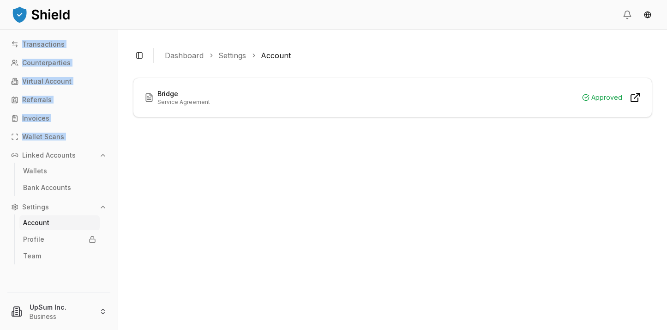
drag, startPoint x: 4, startPoint y: 33, endPoint x: 84, endPoint y: 146, distance: 138.7
click at [84, 146] on div "Transactions Counterparties Virtual Account Referrals Invoices Wallet Scans Lin…" at bounding box center [59, 180] width 118 height 300
copy div "Transactions Counterparties Virtual Account Referrals Invoices Wallet Scans"
click at [54, 256] on link "Team" at bounding box center [59, 255] width 80 height 15
click at [48, 253] on link "Team" at bounding box center [59, 255] width 80 height 15
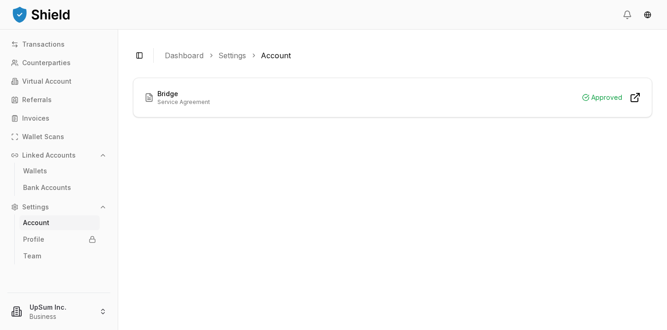
click at [113, 29] on header at bounding box center [333, 15] width 667 height 30
click at [69, 67] on link "Counterparties" at bounding box center [58, 62] width 103 height 15
click at [60, 65] on p "Counterparties" at bounding box center [46, 63] width 48 height 6
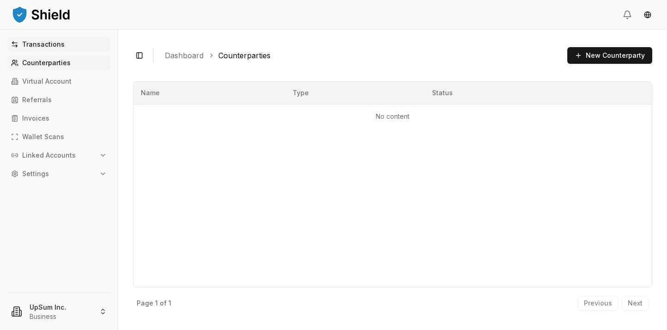
click at [57, 42] on p "Transactions" at bounding box center [43, 44] width 42 height 6
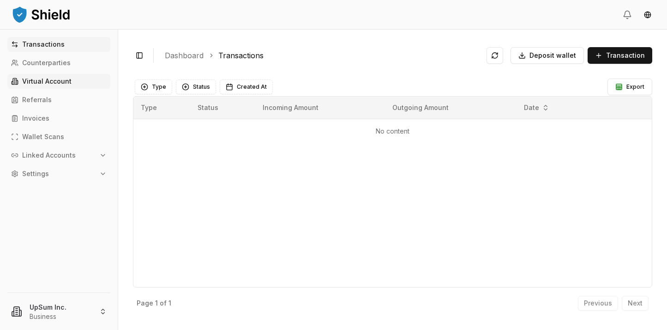
click at [59, 82] on p "Virtual Account" at bounding box center [46, 81] width 49 height 6
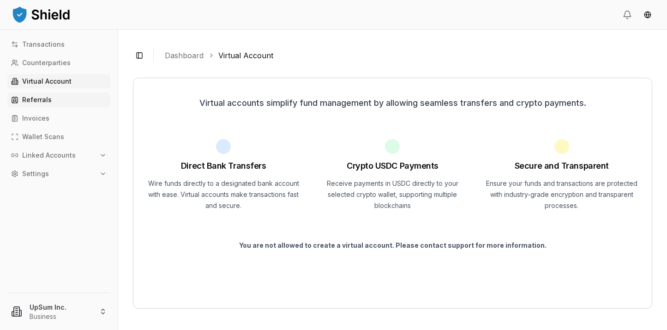
click at [61, 102] on link "Referrals" at bounding box center [58, 99] width 103 height 15
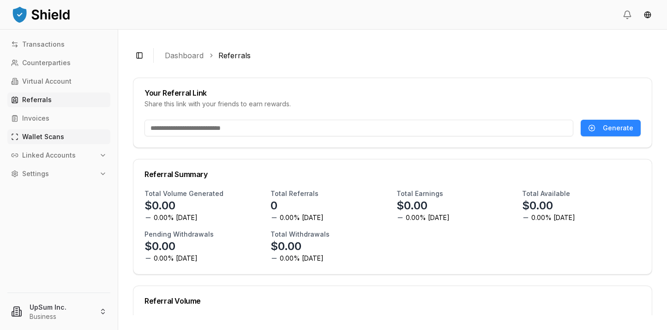
click at [60, 135] on p "Wallet Scans" at bounding box center [43, 136] width 42 height 6
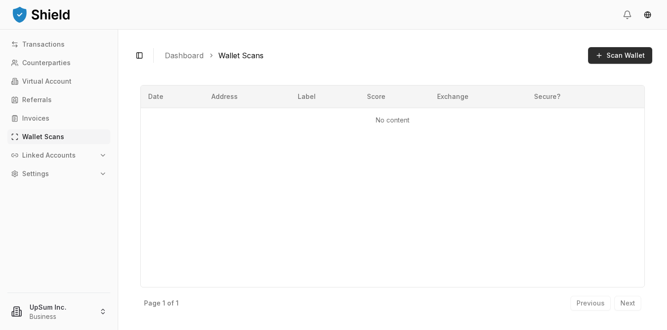
click at [609, 57] on span "Scan Wallet" at bounding box center [626, 55] width 38 height 9
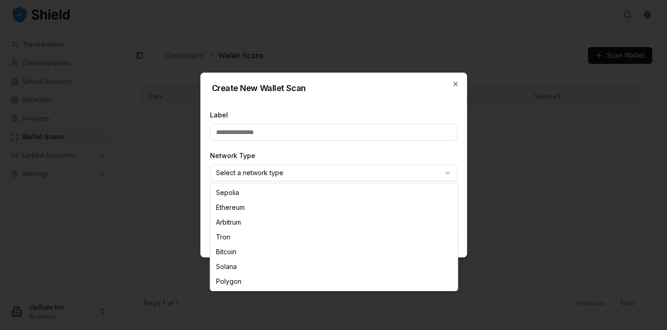
click at [285, 174] on body "Transactions Counterparties Virtual Account Referrals Invoices Wallet Scans Lin…" at bounding box center [333, 165] width 667 height 330
select select "****"
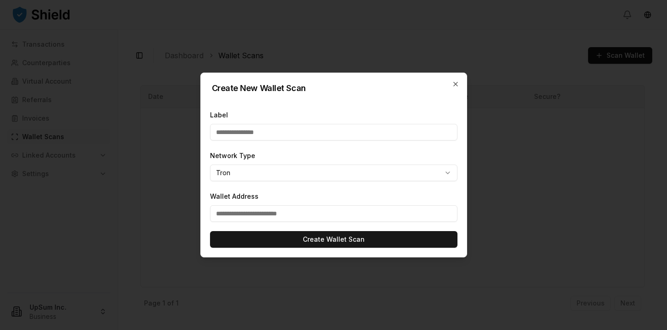
click at [267, 217] on input "Wallet Address" at bounding box center [333, 213] width 247 height 17
paste input "**********"
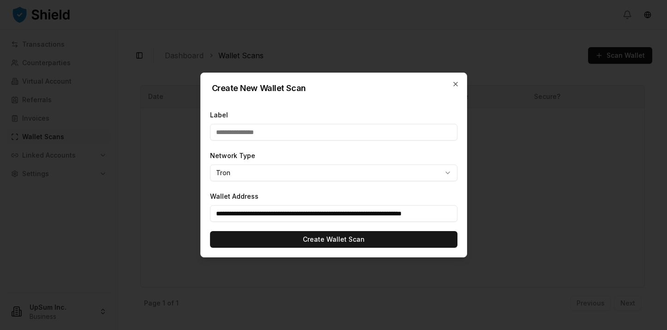
click at [276, 214] on input "**********" at bounding box center [333, 213] width 247 height 17
click at [277, 214] on input "**********" at bounding box center [333, 213] width 247 height 17
paste input "text"
type input "**********"
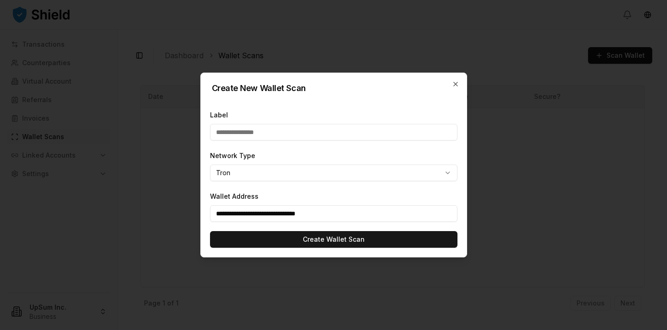
click at [264, 137] on input "Label" at bounding box center [333, 132] width 247 height 17
type input "**"
click at [357, 148] on form "**********" at bounding box center [334, 178] width 266 height 157
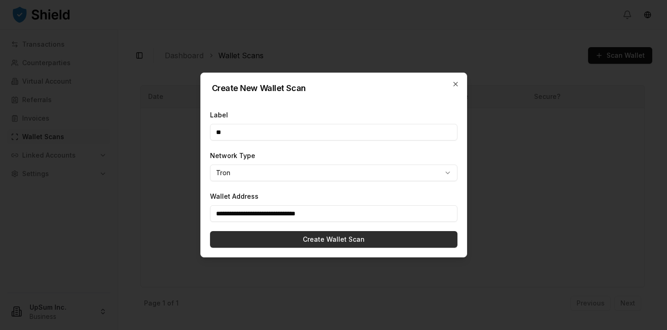
click at [337, 242] on button "Create Wallet Scan" at bounding box center [333, 239] width 247 height 17
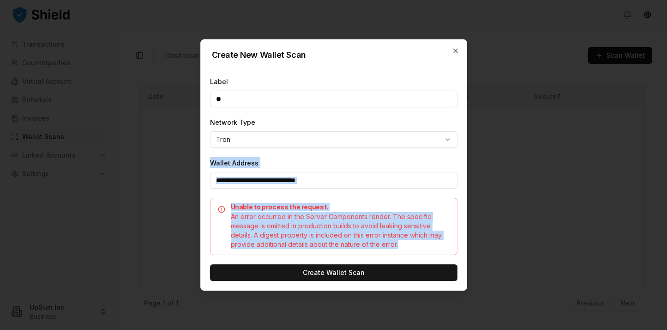
drag, startPoint x: 382, startPoint y: 238, endPoint x: 207, endPoint y: 186, distance: 182.9
click at [207, 186] on form "**********" at bounding box center [334, 177] width 266 height 223
click at [273, 216] on div "An error occurred in the Server Components render. The specific message is omit…" at bounding box center [334, 230] width 232 height 37
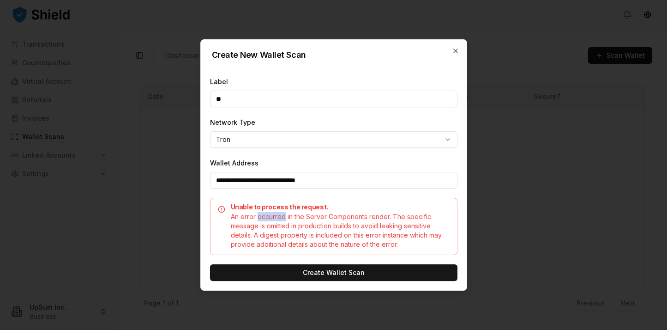
click at [273, 216] on div "An error occurred in the Server Components render. The specific message is omit…" at bounding box center [334, 230] width 232 height 37
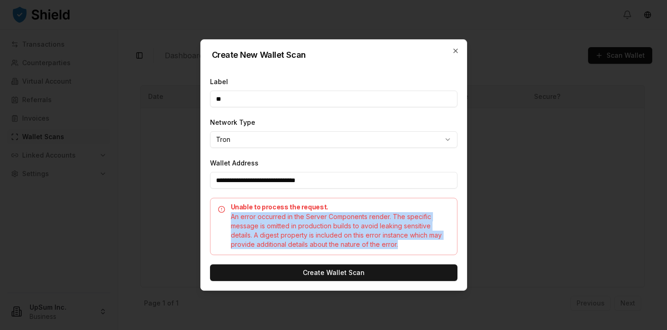
click at [273, 216] on div "An error occurred in the Server Components render. The specific message is omit…" at bounding box center [334, 230] width 232 height 37
click at [309, 216] on div "An error occurred in the Server Components render. The specific message is omit…" at bounding box center [334, 230] width 232 height 37
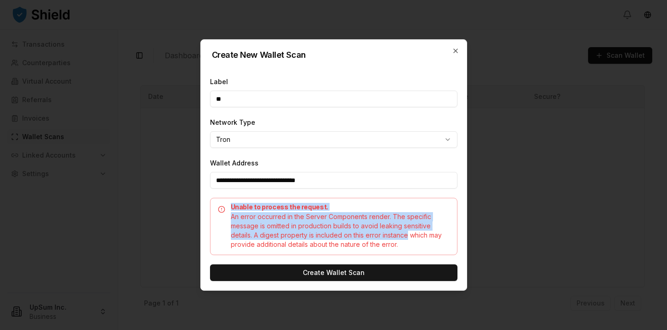
drag, startPoint x: 409, startPoint y: 238, endPoint x: 223, endPoint y: 203, distance: 189.0
click at [223, 203] on div "Unable to process the request. An error occurred in the Server Components rende…" at bounding box center [333, 226] width 247 height 57
drag, startPoint x: 229, startPoint y: 202, endPoint x: 410, endPoint y: 242, distance: 184.5
click at [409, 243] on div "Unable to process the request. An error occurred in the Server Components rende…" at bounding box center [333, 226] width 247 height 57
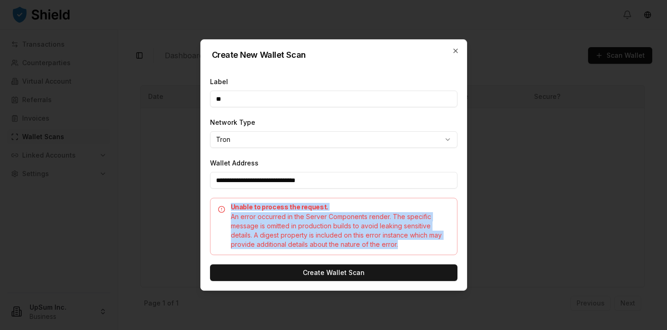
copy div "Unable to process the request. An error occurred in the Server Components rende…"
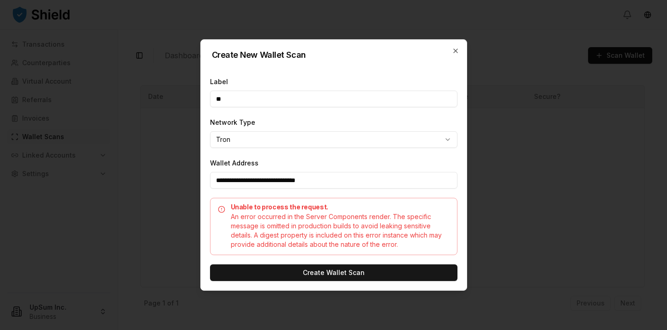
click at [381, 187] on input "**********" at bounding box center [333, 180] width 247 height 17
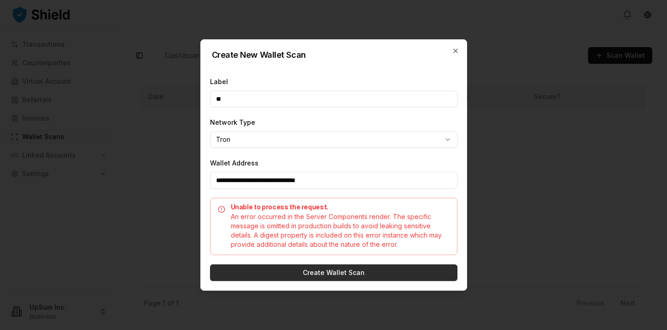
click at [336, 275] on button "Create Wallet Scan" at bounding box center [333, 272] width 247 height 17
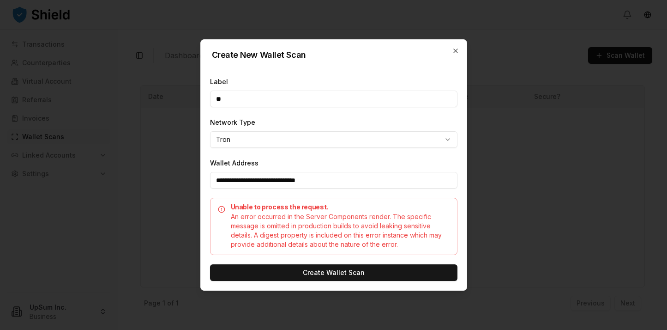
click at [457, 47] on div "Create New Wallet Scan" at bounding box center [334, 49] width 266 height 19
click at [455, 48] on icon "button" at bounding box center [455, 50] width 7 height 7
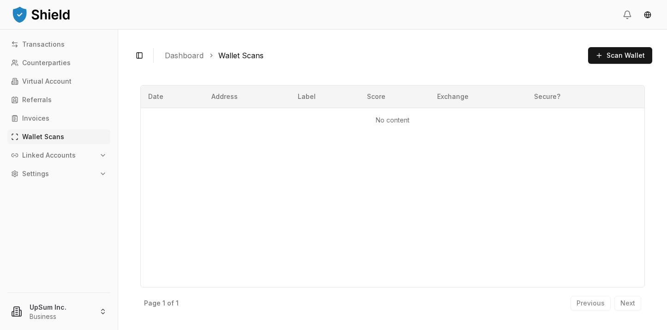
click at [70, 156] on p "Linked Accounts" at bounding box center [49, 155] width 54 height 6
click at [55, 174] on link "Wallets" at bounding box center [59, 170] width 80 height 15
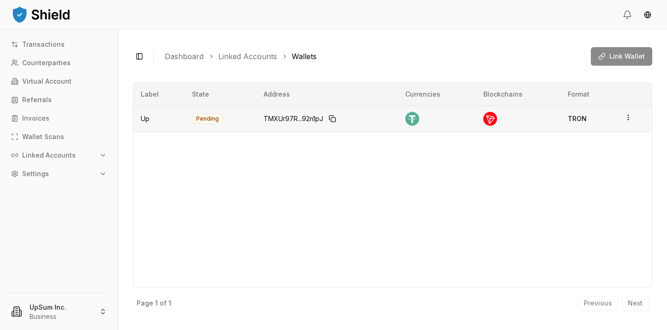
click at [633, 117] on td at bounding box center [634, 118] width 35 height 26
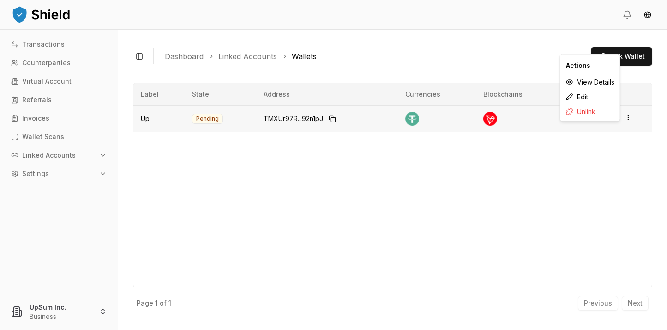
click at [630, 116] on icon "button" at bounding box center [628, 117] width 7 height 7
click at [595, 84] on div "View Details" at bounding box center [590, 82] width 56 height 15
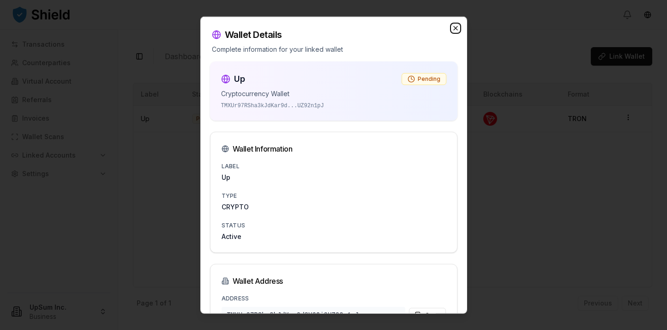
click at [452, 28] on icon "button" at bounding box center [455, 27] width 7 height 7
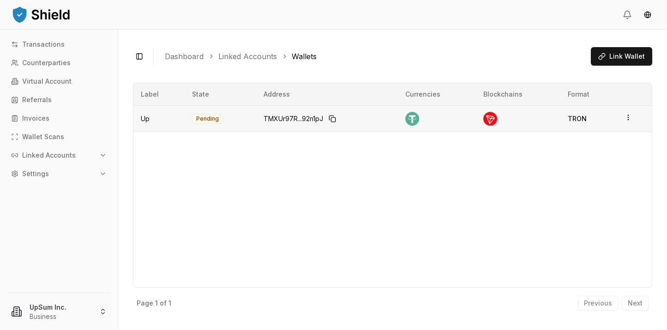
click at [623, 114] on td at bounding box center [634, 118] width 35 height 26
click at [625, 115] on html "Transactions Counterparties Virtual Account Referrals Invoices Wallet Scans Lin…" at bounding box center [333, 165] width 667 height 330
click at [589, 94] on div "Edit" at bounding box center [590, 97] width 56 height 15
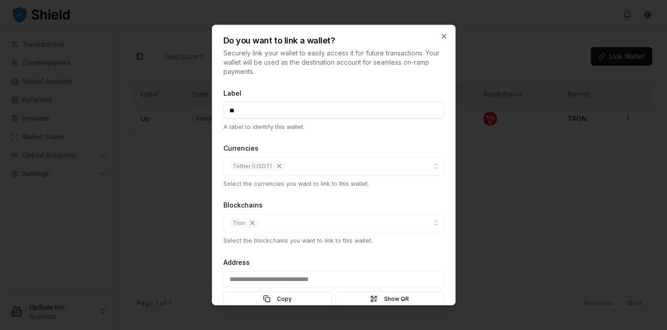
click at [364, 138] on form "**********" at bounding box center [333, 216] width 221 height 259
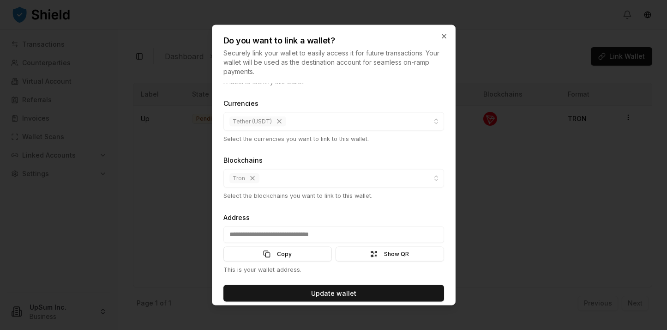
scroll to position [53, 0]
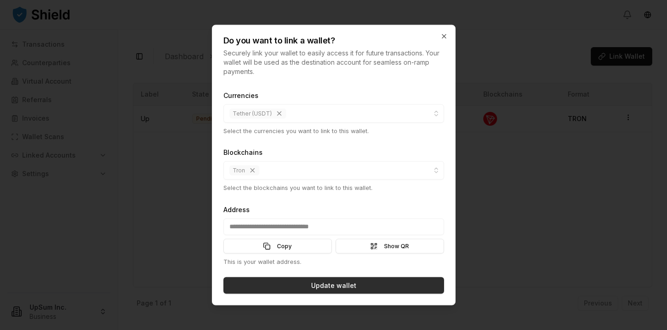
click at [350, 287] on button "Update wallet" at bounding box center [333, 285] width 221 height 17
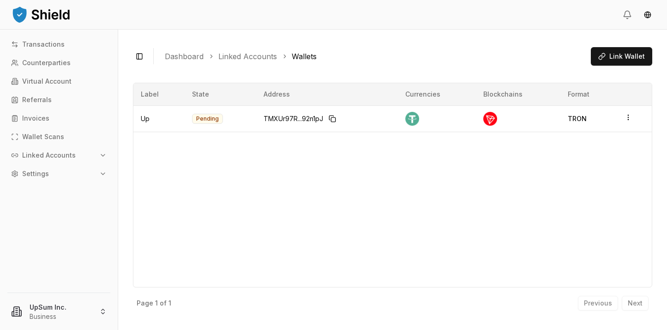
click at [86, 174] on button "Settings" at bounding box center [58, 173] width 103 height 15
click at [53, 220] on link "Team" at bounding box center [59, 222] width 80 height 15
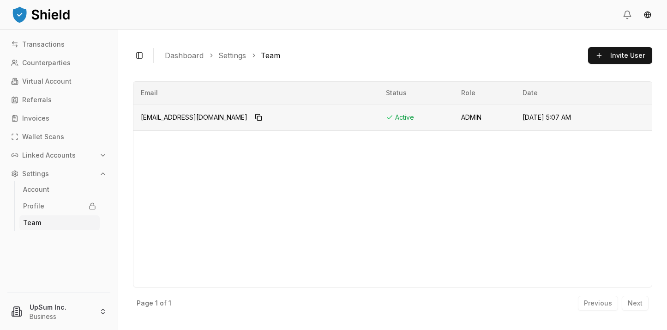
drag, startPoint x: 440, startPoint y: 120, endPoint x: 527, endPoint y: 122, distance: 87.3
click at [527, 122] on tr "contact@tryupsum.com Active ADMIN Sep 17, 2025, 5:07 AM" at bounding box center [392, 117] width 518 height 26
click at [527, 122] on td "Sep 17, 2025, 5:07 AM" at bounding box center [570, 117] width 111 height 26
click at [51, 186] on link "Account" at bounding box center [59, 189] width 80 height 15
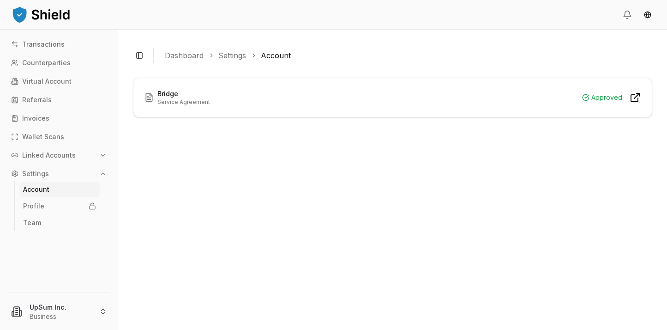
click at [192, 54] on link "Dashboard" at bounding box center [184, 55] width 39 height 11
click at [61, 48] on link "Transactions" at bounding box center [58, 44] width 103 height 15
click at [77, 154] on button "Linked Accounts" at bounding box center [58, 155] width 103 height 15
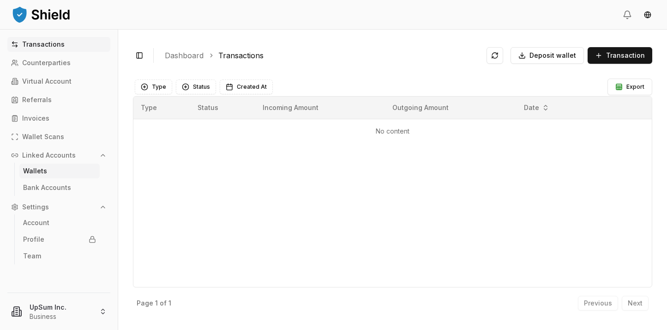
click at [60, 176] on link "Wallets" at bounding box center [59, 170] width 80 height 15
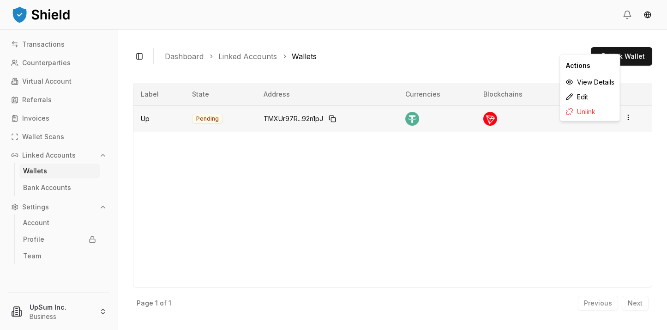
click at [629, 120] on html "Transactions Counterparties Virtual Account Referrals Invoices Wallet Scans Lin…" at bounding box center [333, 165] width 667 height 330
click at [557, 162] on div "Label State Address Currencies Blockchains Format Up Pending TMXUr97R...92n1pJ …" at bounding box center [392, 185] width 519 height 205
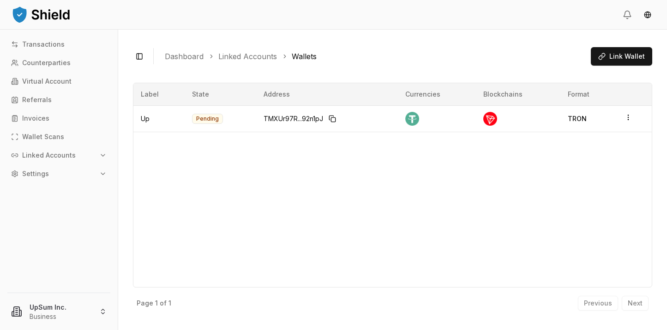
click at [277, 194] on div "Label State Address Currencies Blockchains Format Up Pending TMXUr97R...92n1pJ …" at bounding box center [392, 185] width 519 height 205
click at [237, 168] on div "Label State Address Currencies Blockchains Format Up Pending TMXUr97R...92n1pJ …" at bounding box center [392, 185] width 519 height 205
click at [632, 115] on td at bounding box center [634, 118] width 35 height 26
click at [630, 117] on icon "button" at bounding box center [628, 117] width 7 height 7
click at [559, 162] on div "Label State Address Currencies Blockchains Format Up Pending TMXUr97R...92n1pJ …" at bounding box center [392, 185] width 519 height 205
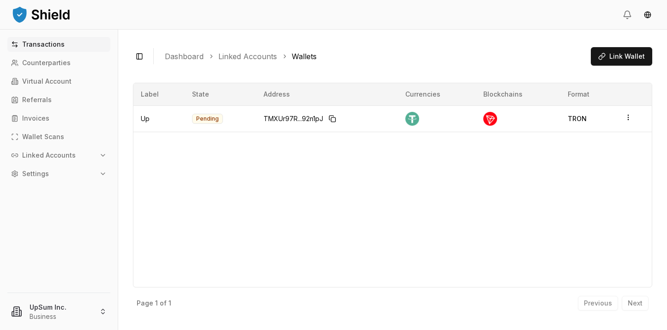
click at [69, 42] on link "Transactions" at bounding box center [58, 44] width 103 height 15
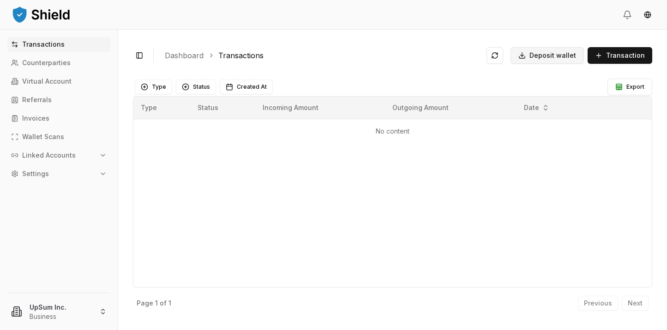
click at [534, 56] on button "Deposit wallet" at bounding box center [547, 55] width 73 height 17
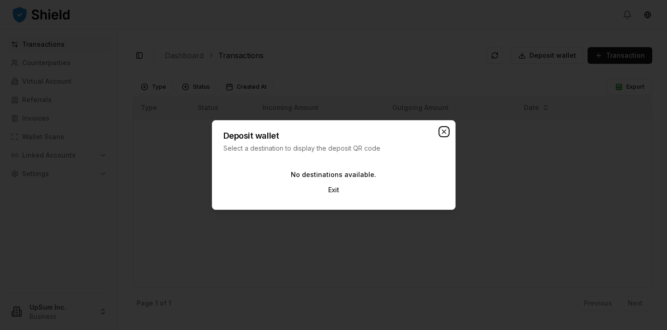
click at [447, 128] on icon "button" at bounding box center [443, 131] width 7 height 7
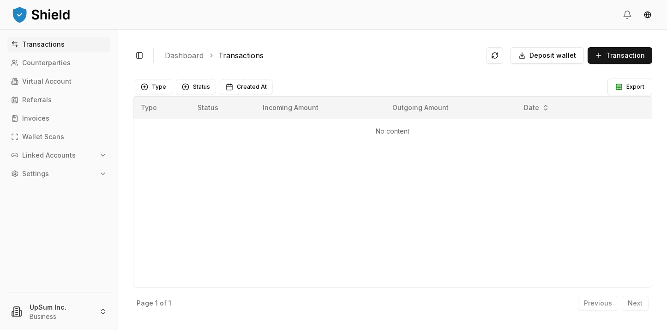
click at [235, 168] on div "Type Status Incoming Amount Outgoing Amount Date No content" at bounding box center [392, 191] width 519 height 191
click at [40, 58] on link "Counterparties" at bounding box center [58, 62] width 103 height 15
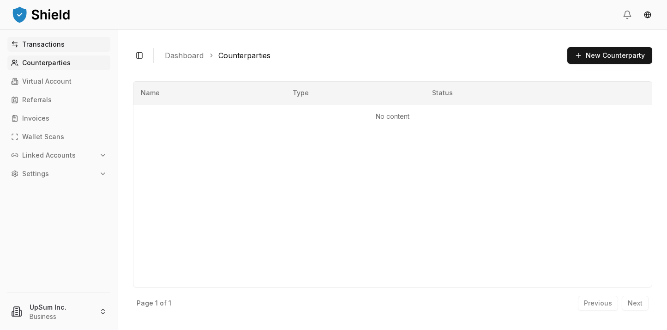
click at [75, 44] on link "Transactions" at bounding box center [58, 44] width 103 height 15
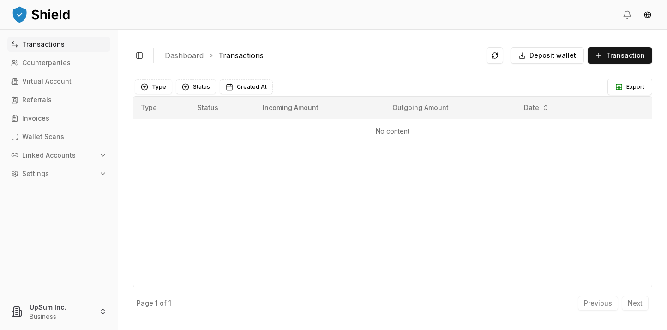
click at [249, 157] on div "Type Status Incoming Amount Outgoing Amount Date No content" at bounding box center [392, 191] width 519 height 191
click at [558, 60] on span "Deposit wallet" at bounding box center [553, 55] width 47 height 9
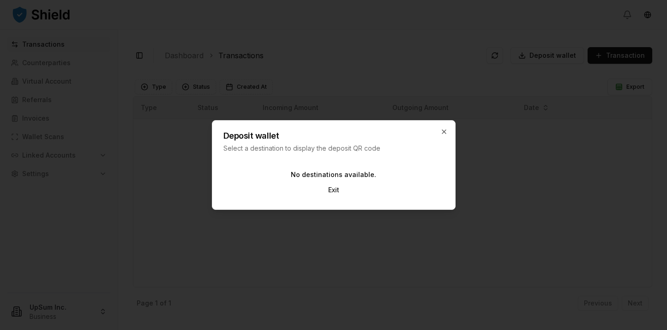
click at [315, 173] on p "No destinations available." at bounding box center [333, 174] width 85 height 6
click at [339, 191] on button "Exit" at bounding box center [334, 189] width 26 height 17
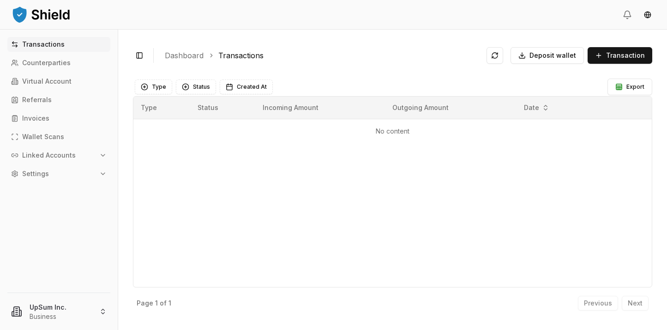
click at [502, 139] on td "No content" at bounding box center [392, 131] width 518 height 24
click at [503, 56] on button at bounding box center [495, 55] width 17 height 17
click at [621, 59] on span "Transaction" at bounding box center [625, 55] width 39 height 9
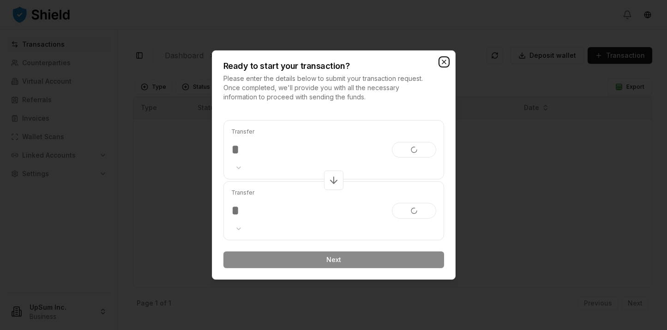
click at [442, 63] on icon "button" at bounding box center [443, 61] width 7 height 7
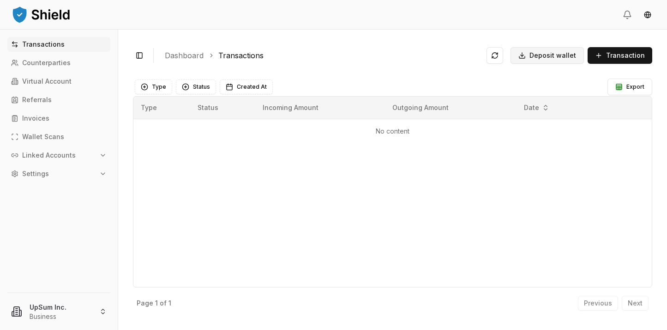
click at [557, 57] on span "Deposit wallet" at bounding box center [553, 55] width 47 height 9
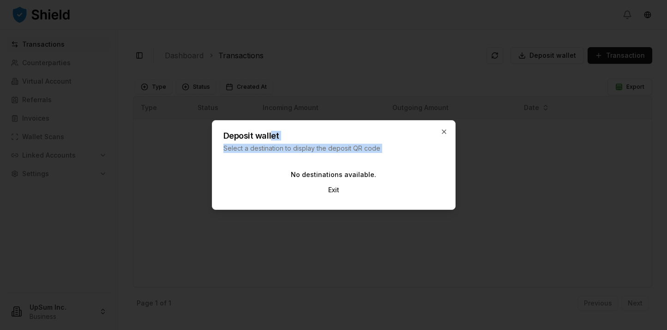
drag, startPoint x: 374, startPoint y: 166, endPoint x: 269, endPoint y: 136, distance: 108.9
click at [269, 136] on div "Deposit wallet Select a destination to display the deposit QR code No destinati…" at bounding box center [334, 165] width 244 height 90
click at [269, 136] on h2 "Deposit wallet" at bounding box center [324, 136] width 202 height 8
drag, startPoint x: 249, startPoint y: 142, endPoint x: 349, endPoint y: 156, distance: 101.1
click at [349, 156] on div "Deposit wallet Select a destination to display the deposit QR code No destinati…" at bounding box center [334, 165] width 244 height 90
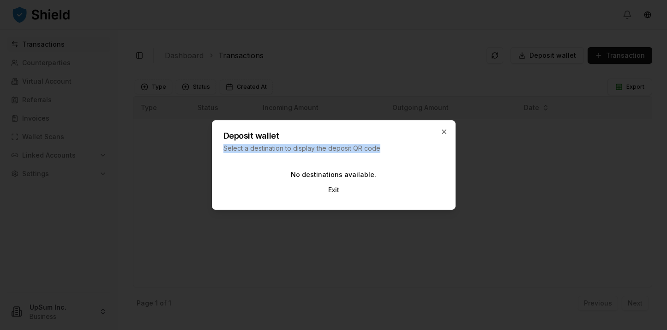
click at [349, 156] on div "Deposit wallet Select a destination to display the deposit QR code No destinati…" at bounding box center [334, 165] width 244 height 90
drag, startPoint x: 401, startPoint y: 178, endPoint x: 221, endPoint y: 134, distance: 184.8
click at [221, 134] on div "Deposit wallet Select a destination to display the deposit QR code No destinati…" at bounding box center [334, 165] width 244 height 90
click at [221, 134] on div "Deposit wallet Select a destination to display the deposit QR code" at bounding box center [333, 137] width 243 height 32
drag, startPoint x: 109, startPoint y: 107, endPoint x: 84, endPoint y: 102, distance: 26.0
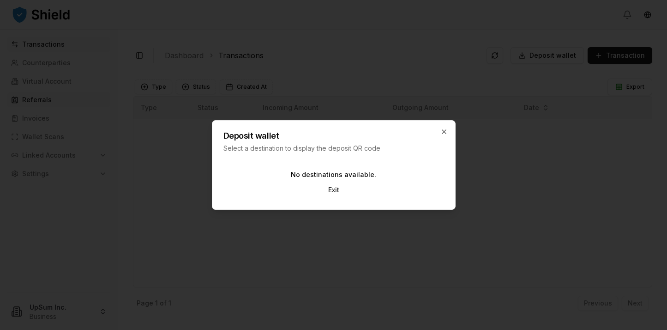
click at [108, 107] on div at bounding box center [333, 165] width 667 height 330
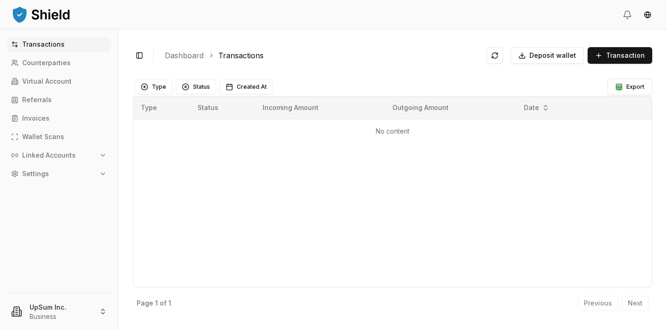
click at [72, 155] on p "Linked Accounts" at bounding box center [49, 155] width 54 height 6
click at [62, 173] on link "Wallets" at bounding box center [59, 170] width 80 height 15
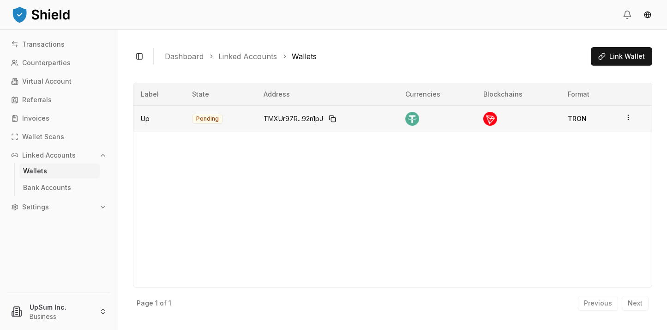
click at [195, 119] on td "Pending" at bounding box center [221, 118] width 72 height 26
